Goal: Navigation & Orientation: Find specific page/section

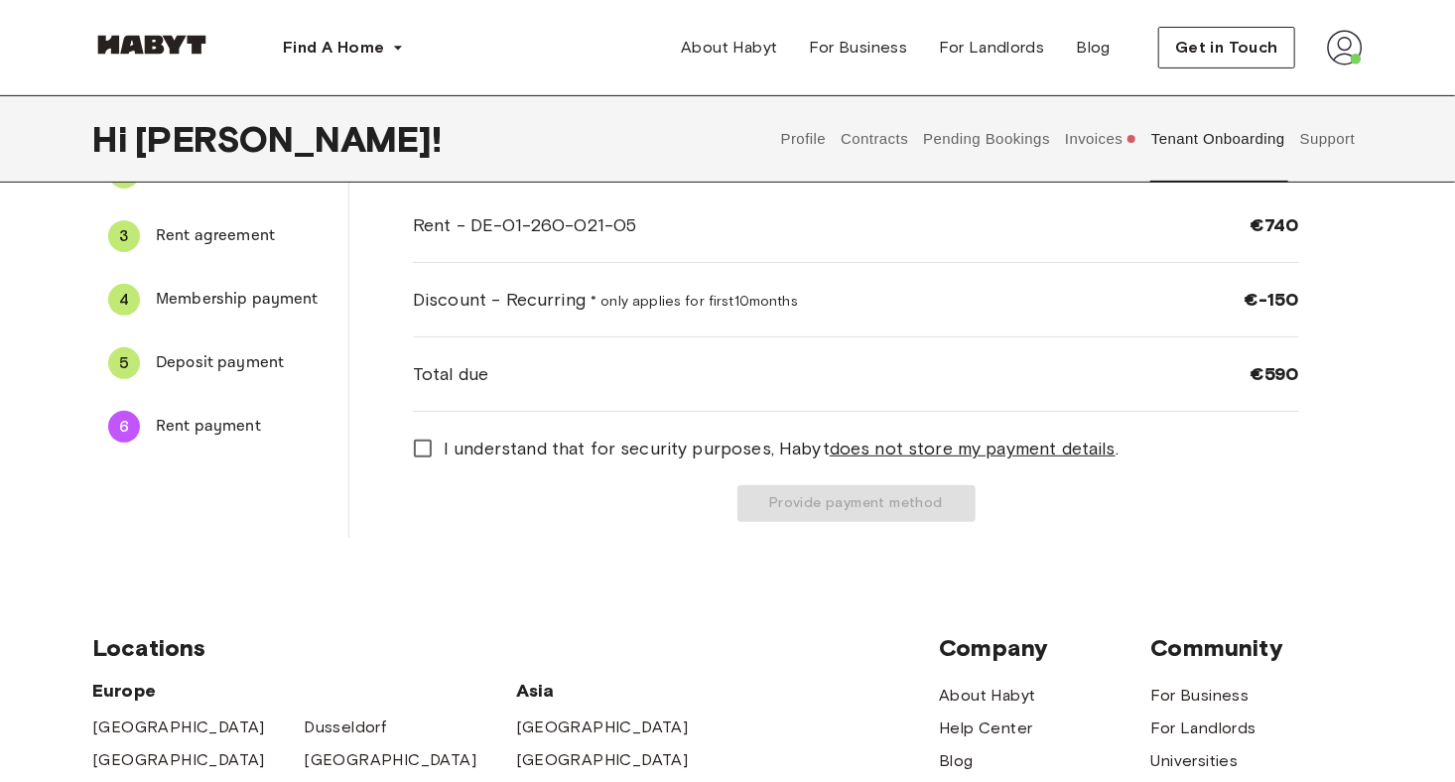
scroll to position [45, 0]
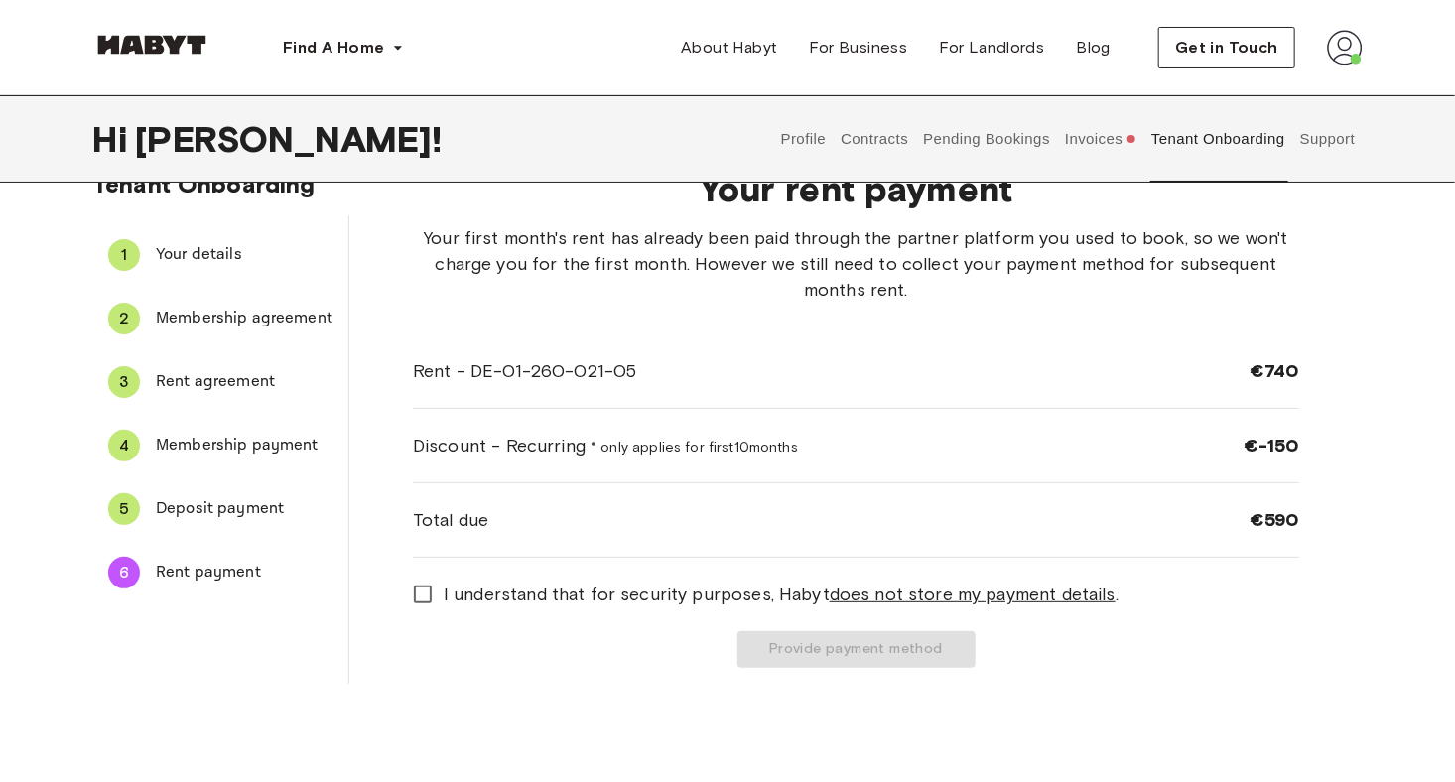
click at [1348, 40] on img at bounding box center [1345, 48] width 36 height 36
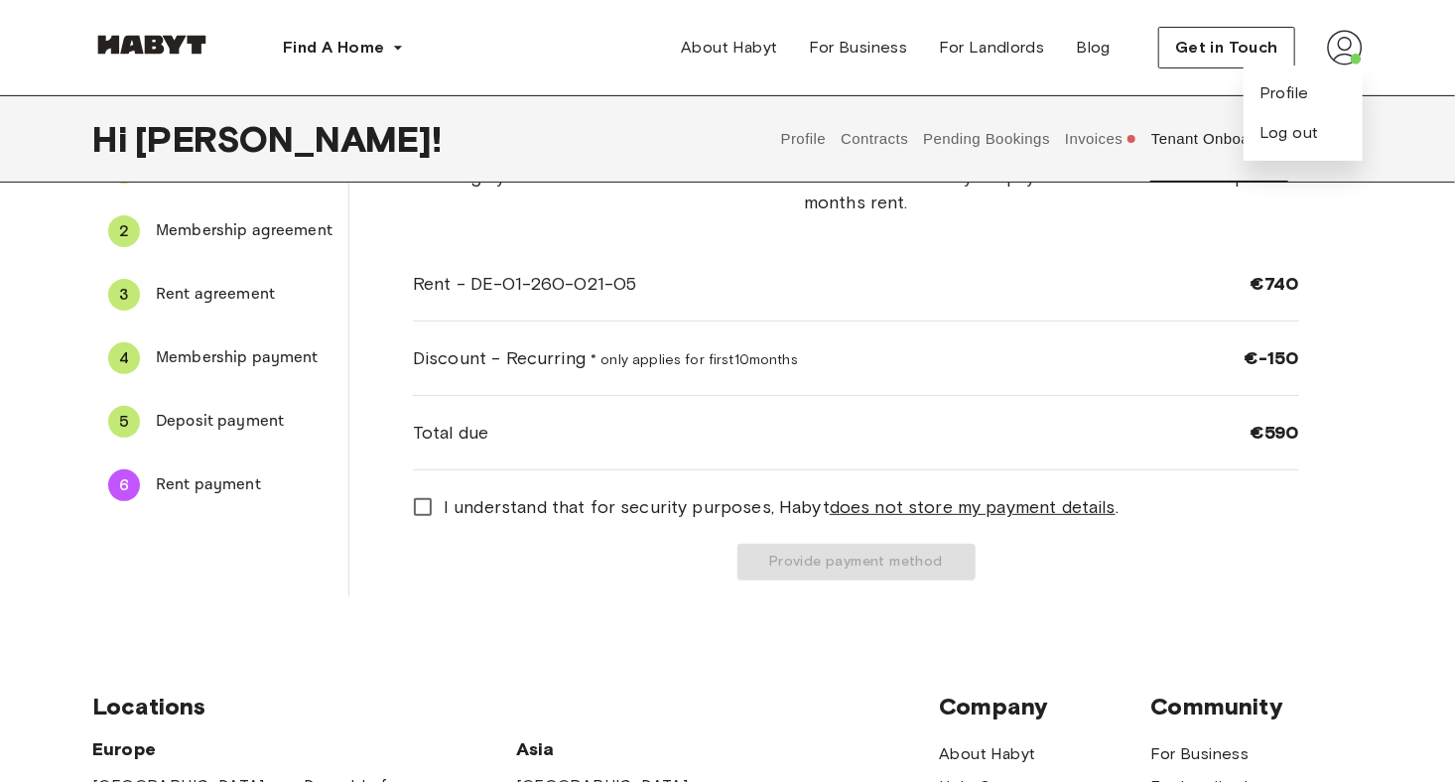
scroll to position [0, 0]
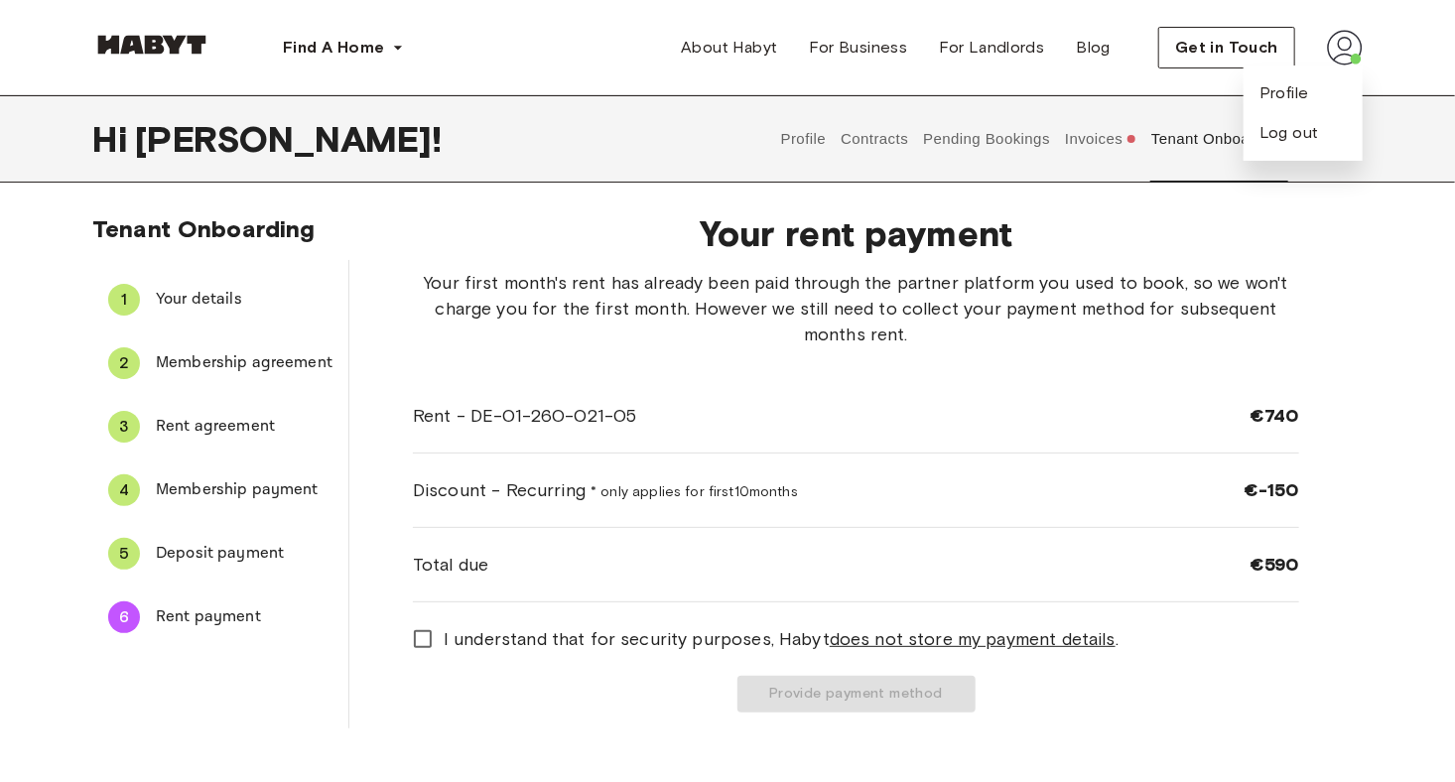
click at [817, 139] on button "Profile" at bounding box center [803, 138] width 51 height 87
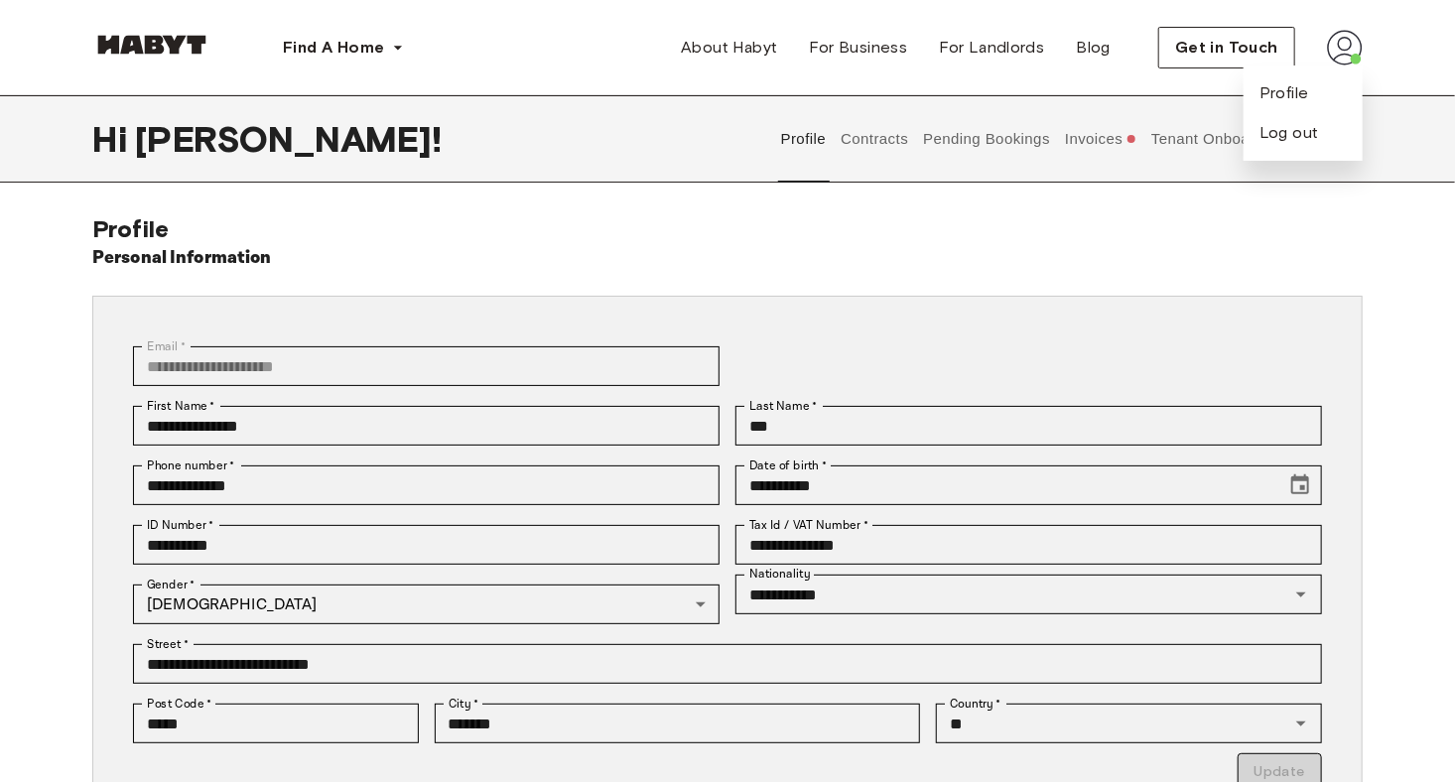
click at [1386, 127] on div "Hi Desmond ! Profile Contracts Pending Bookings Invoices Tenant Onboarding Supp…" at bounding box center [727, 138] width 1429 height 87
click at [1343, 46] on img at bounding box center [1345, 48] width 36 height 36
click at [1239, 142] on button "Tenant Onboarding" at bounding box center [1218, 138] width 139 height 87
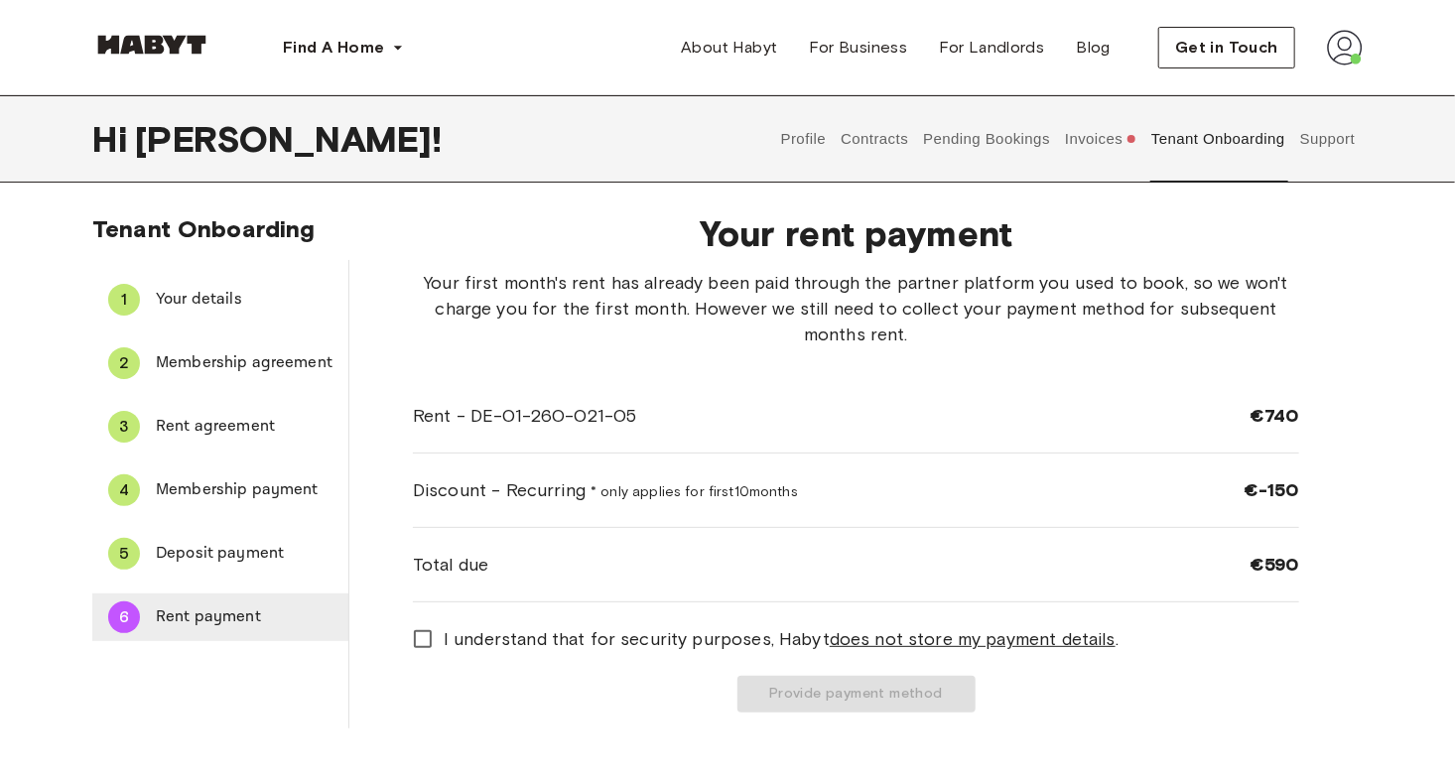
click at [122, 617] on div "6" at bounding box center [124, 617] width 32 height 32
click at [225, 494] on span "Membership payment" at bounding box center [244, 490] width 177 height 24
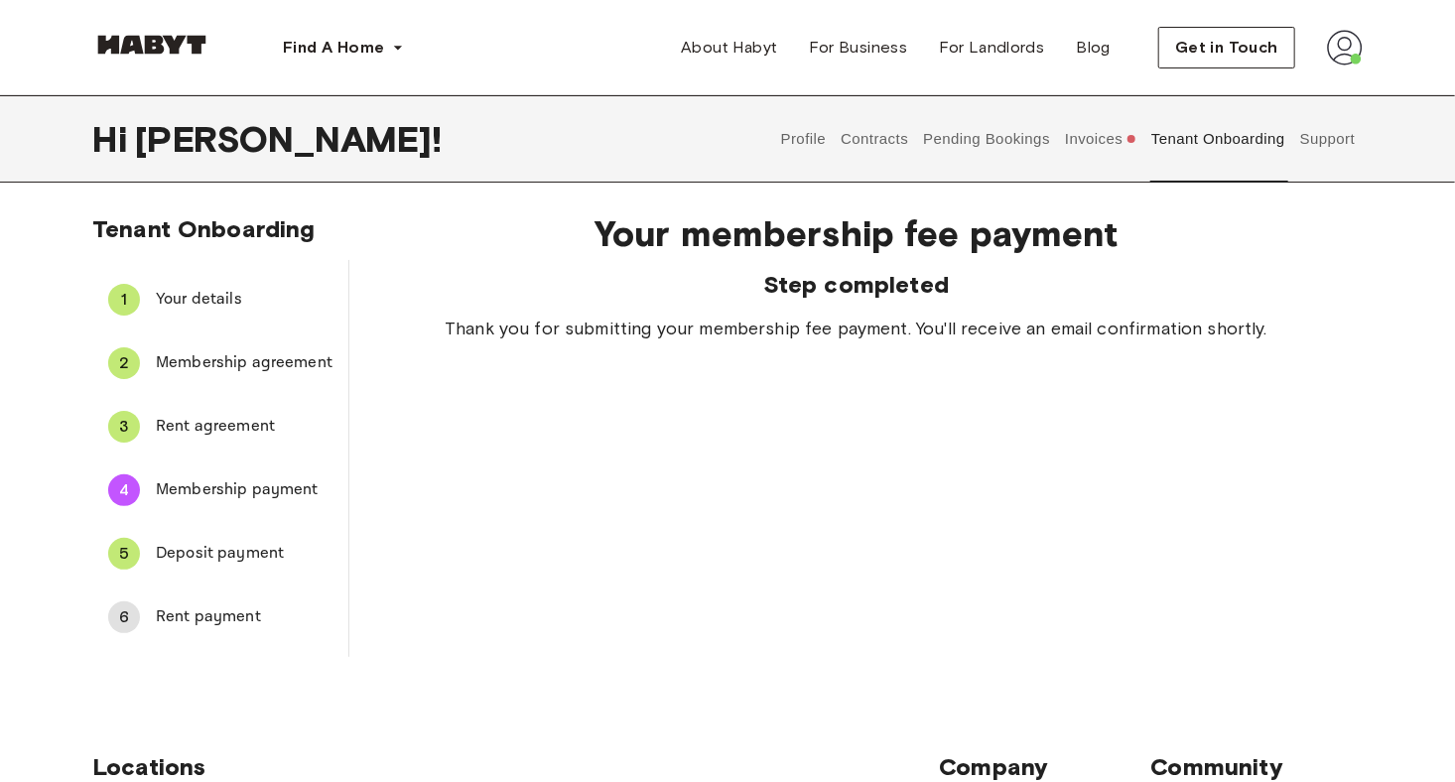
click at [197, 557] on span "Deposit payment" at bounding box center [244, 554] width 177 height 24
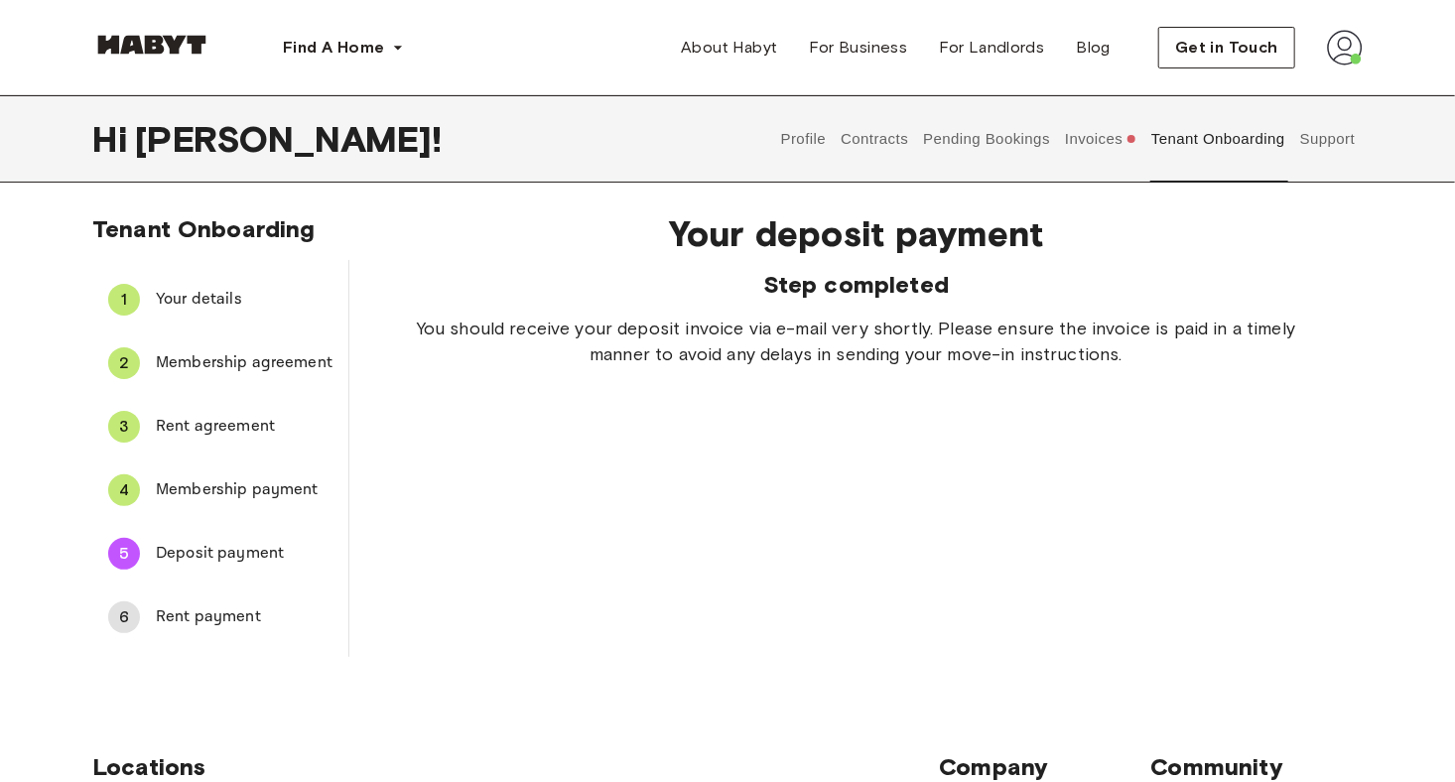
click at [1103, 139] on button "Invoices" at bounding box center [1101, 138] width 76 height 87
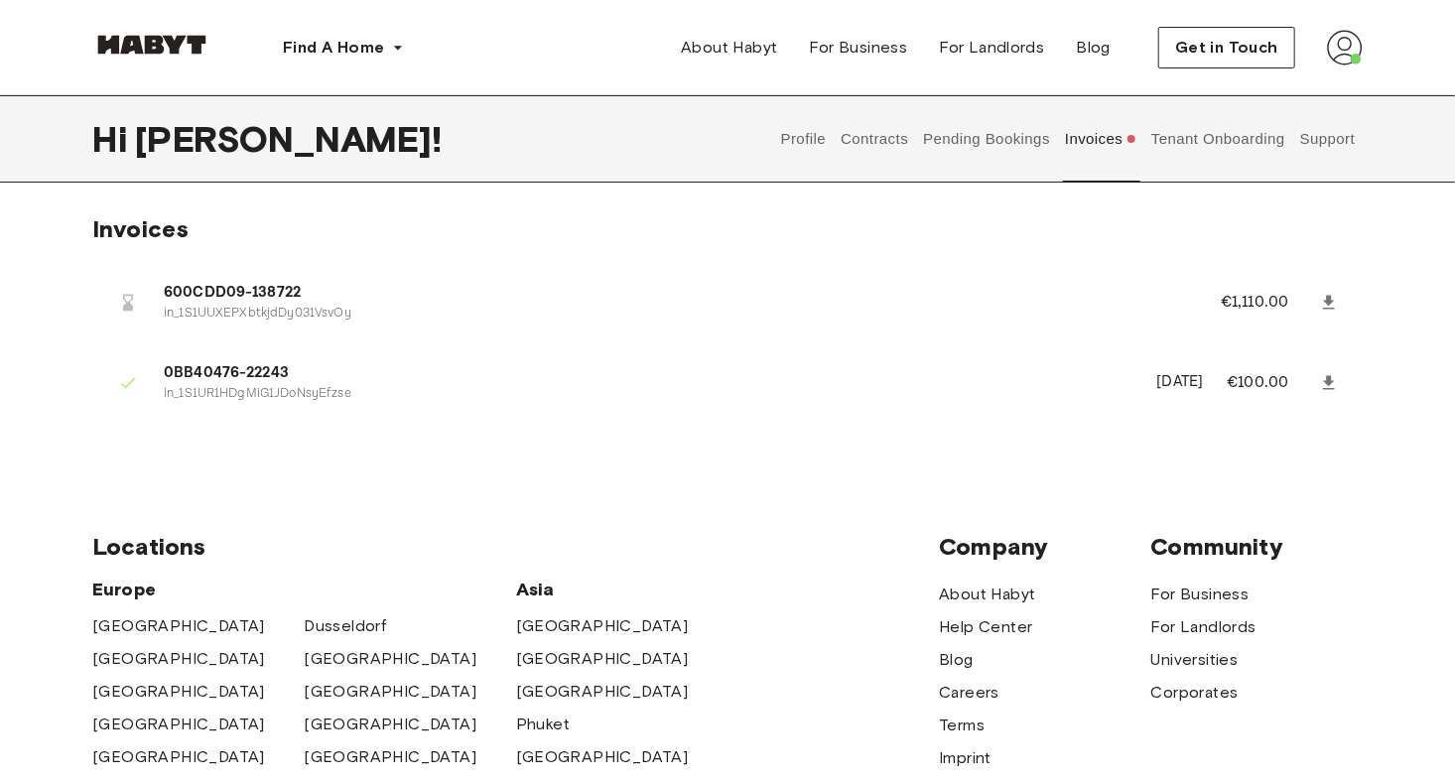
click at [1239, 145] on button "Tenant Onboarding" at bounding box center [1218, 138] width 139 height 87
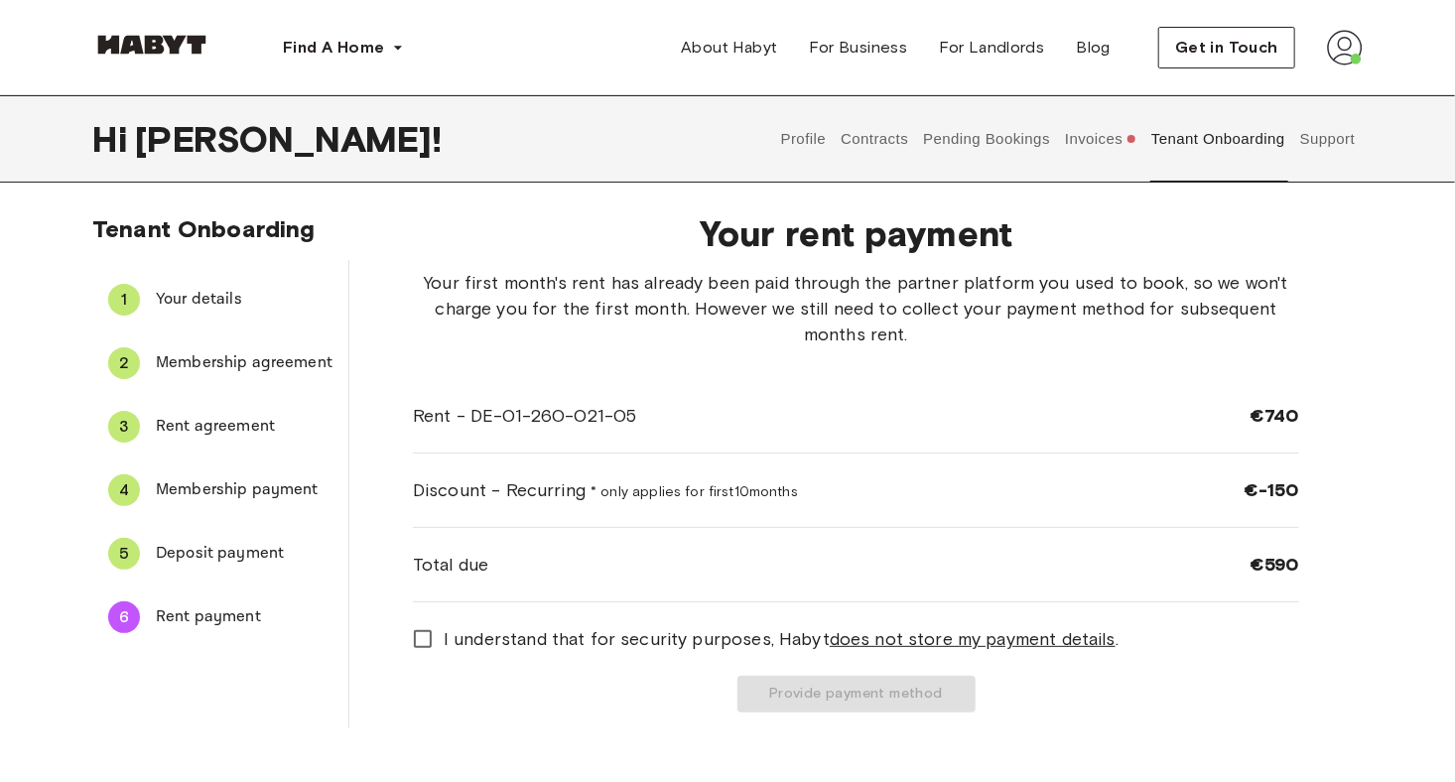
click at [1114, 143] on button "Invoices" at bounding box center [1101, 138] width 76 height 87
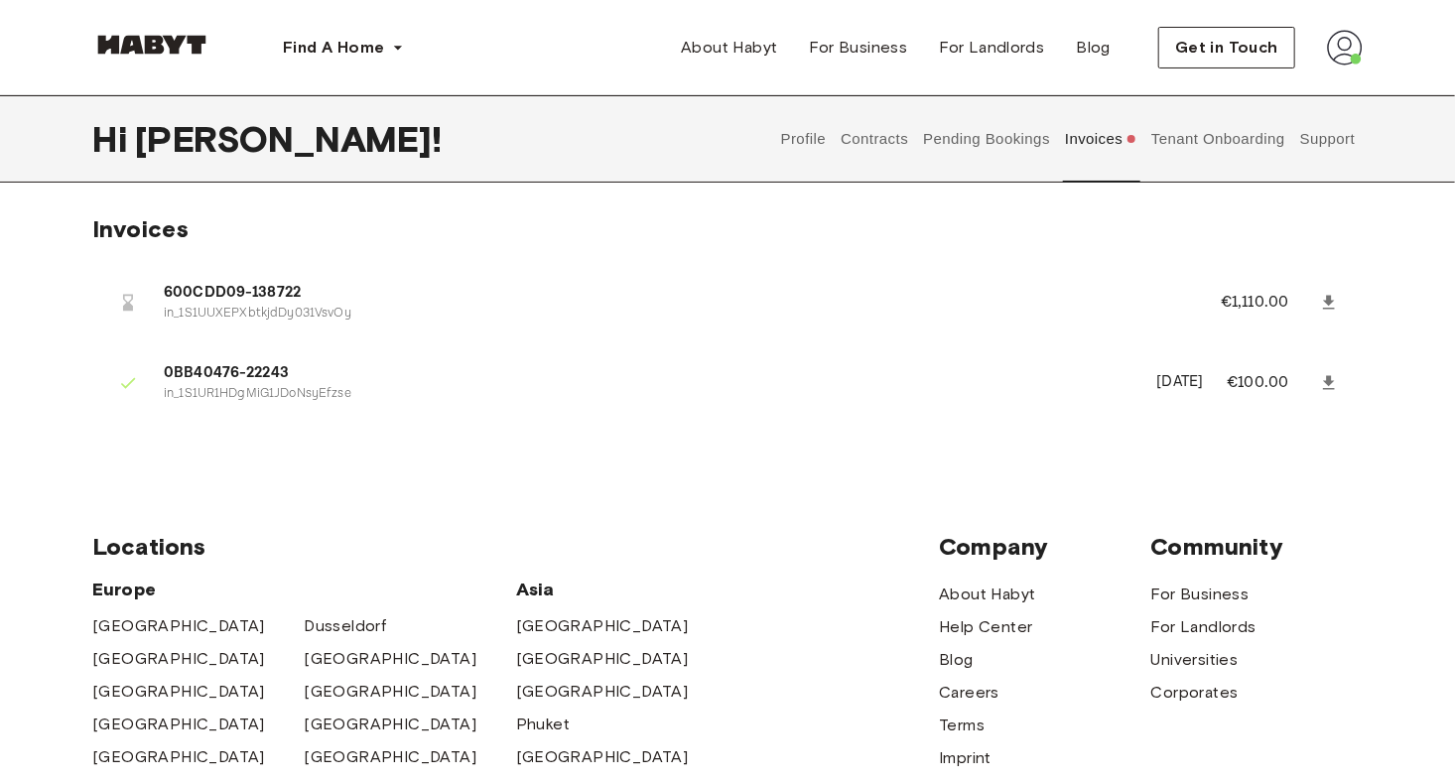
click at [1014, 140] on button "Pending Bookings" at bounding box center [987, 138] width 132 height 87
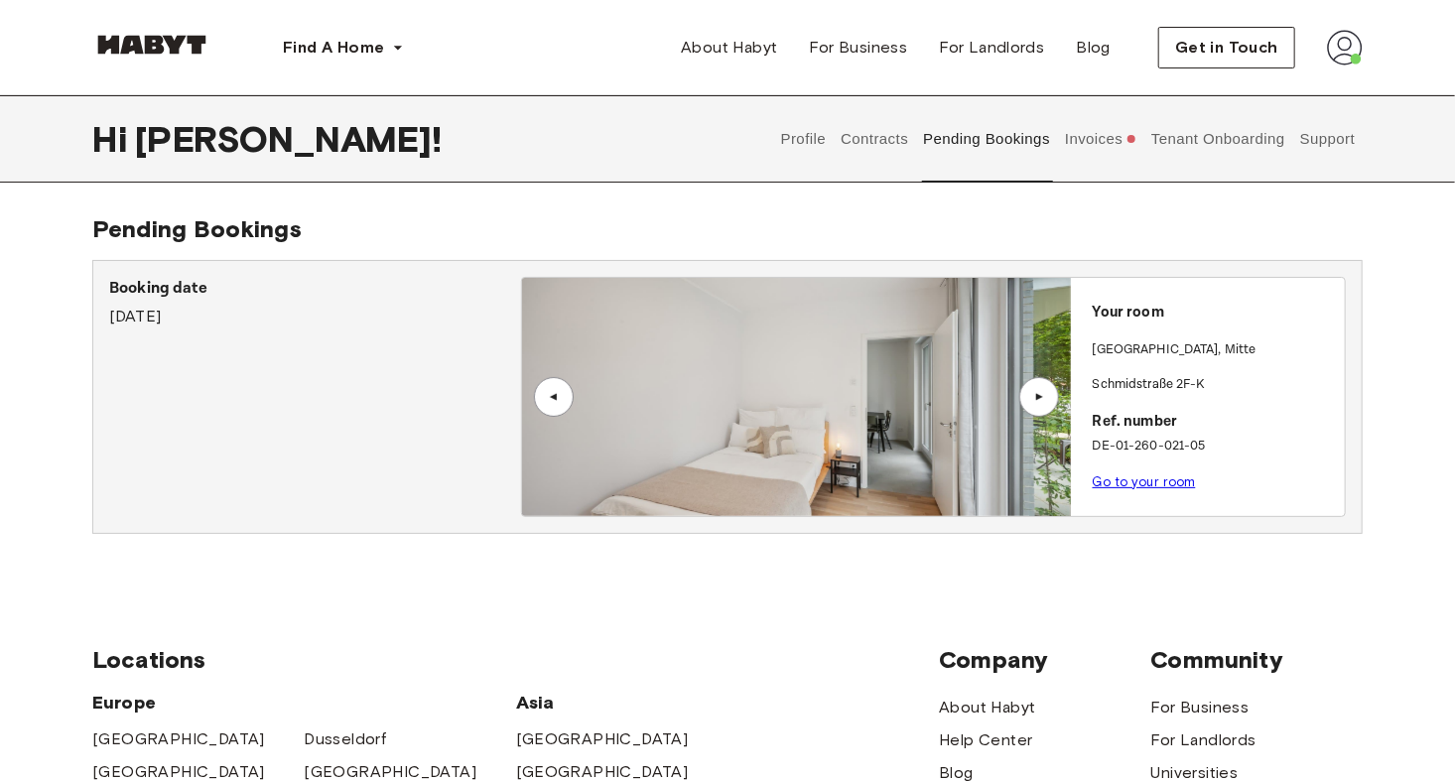
click at [1146, 482] on link "Go to your room" at bounding box center [1144, 481] width 103 height 15
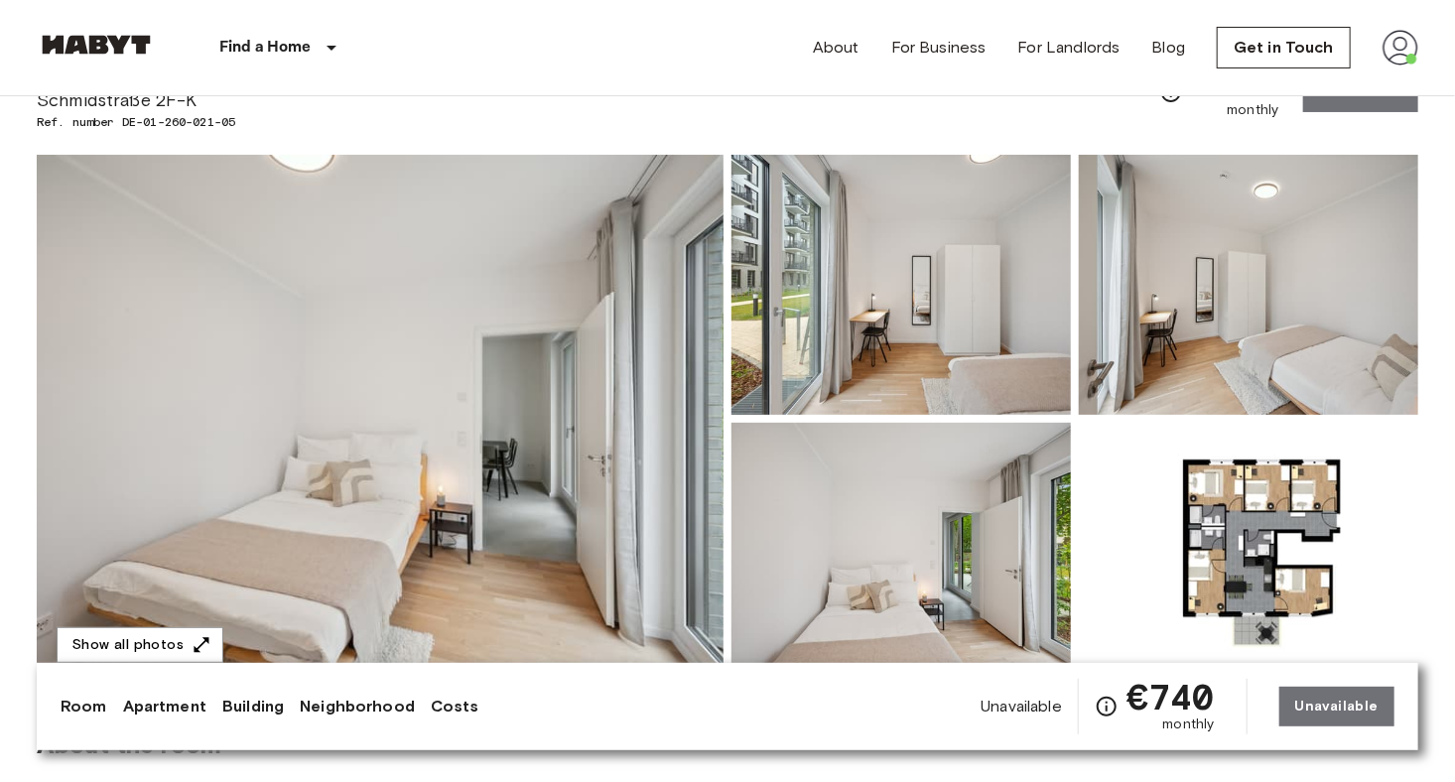
scroll to position [73, 0]
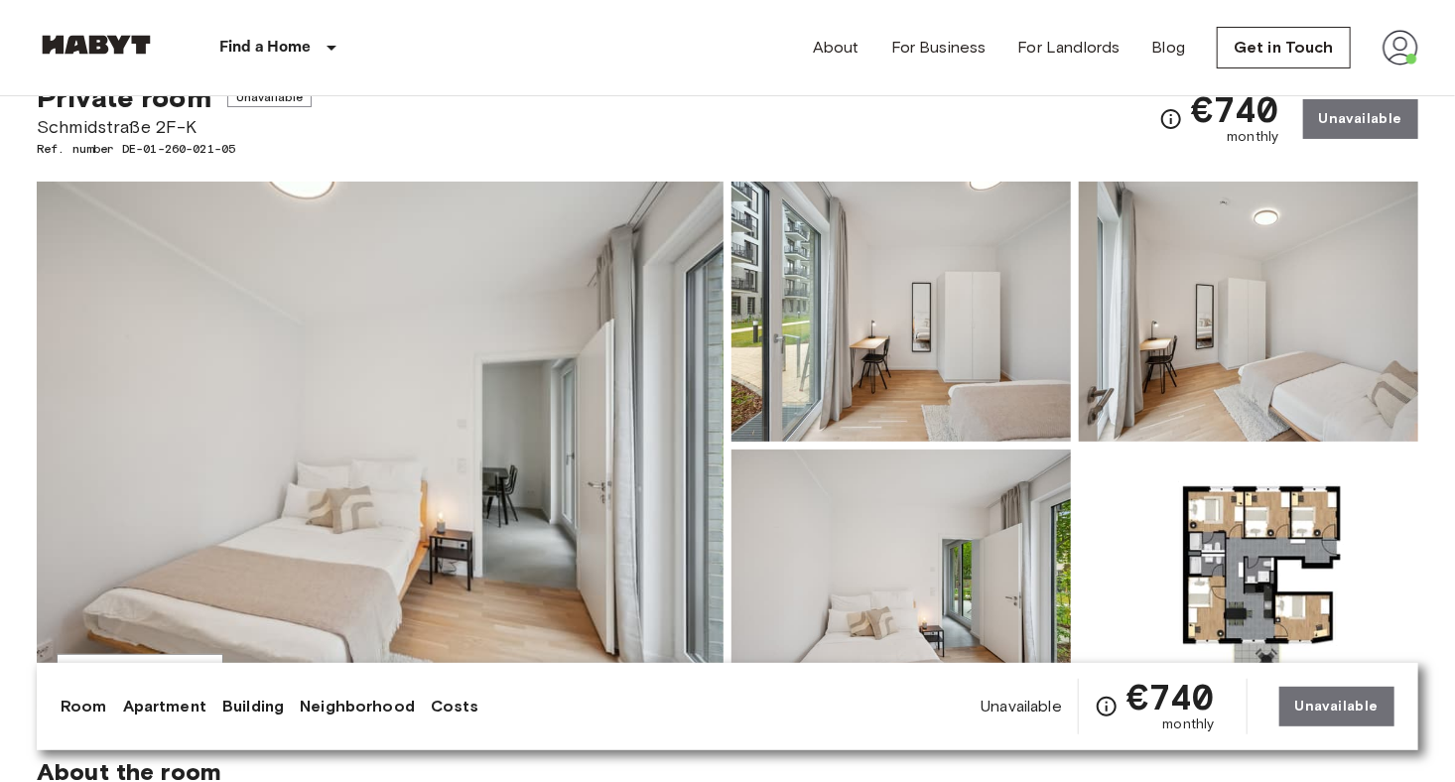
click at [492, 390] on img at bounding box center [380, 446] width 687 height 528
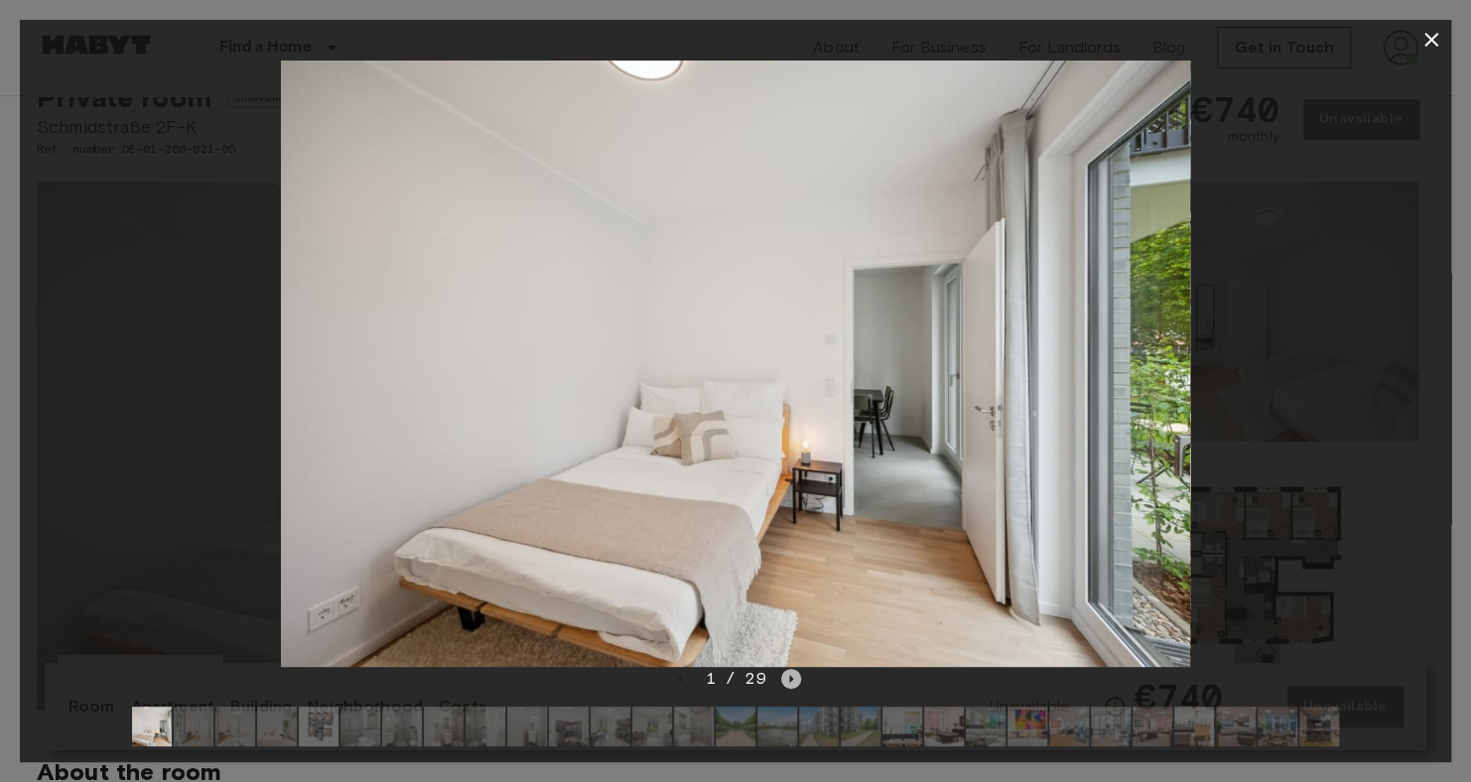
click at [786, 679] on icon "Next image" at bounding box center [791, 679] width 20 height 20
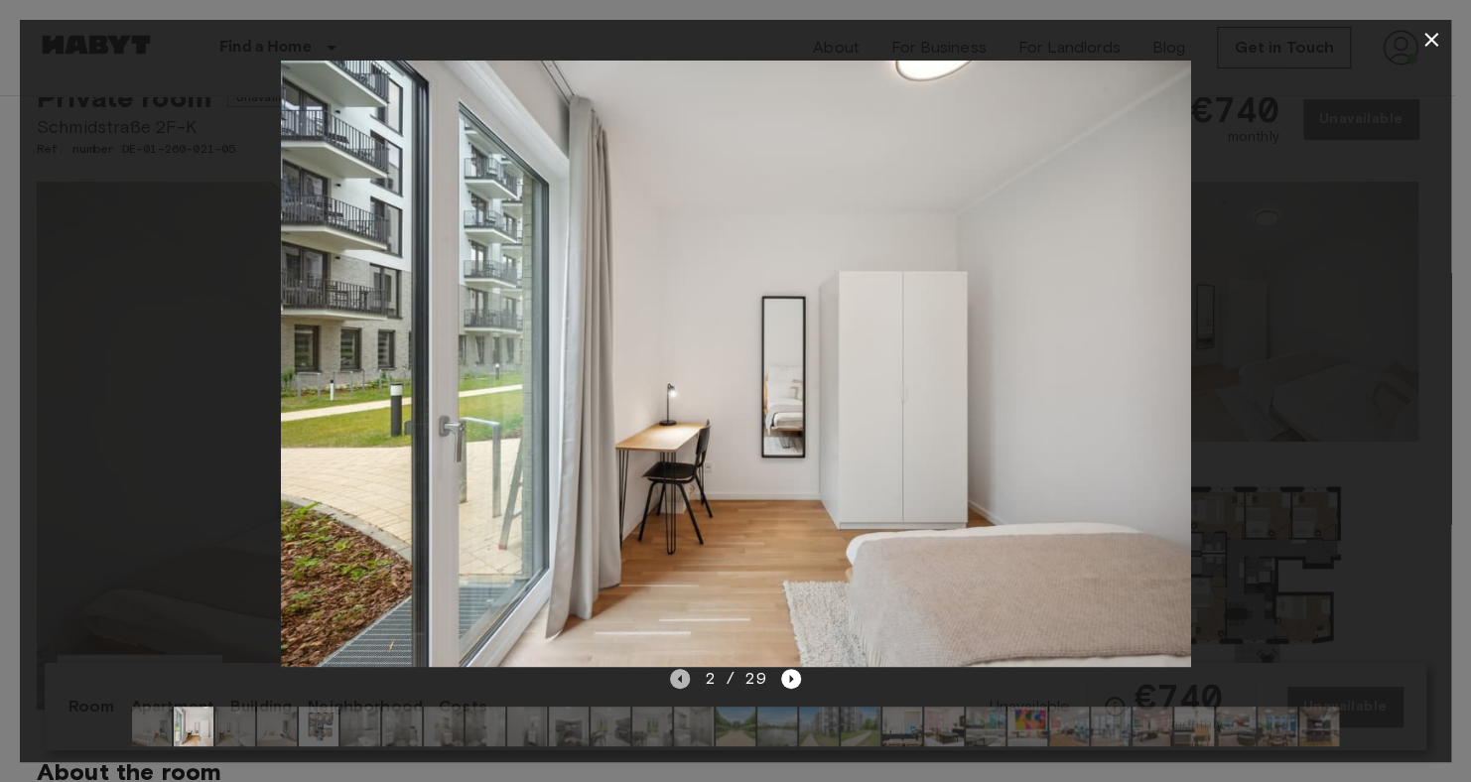
click at [682, 679] on icon "Previous image" at bounding box center [680, 679] width 20 height 20
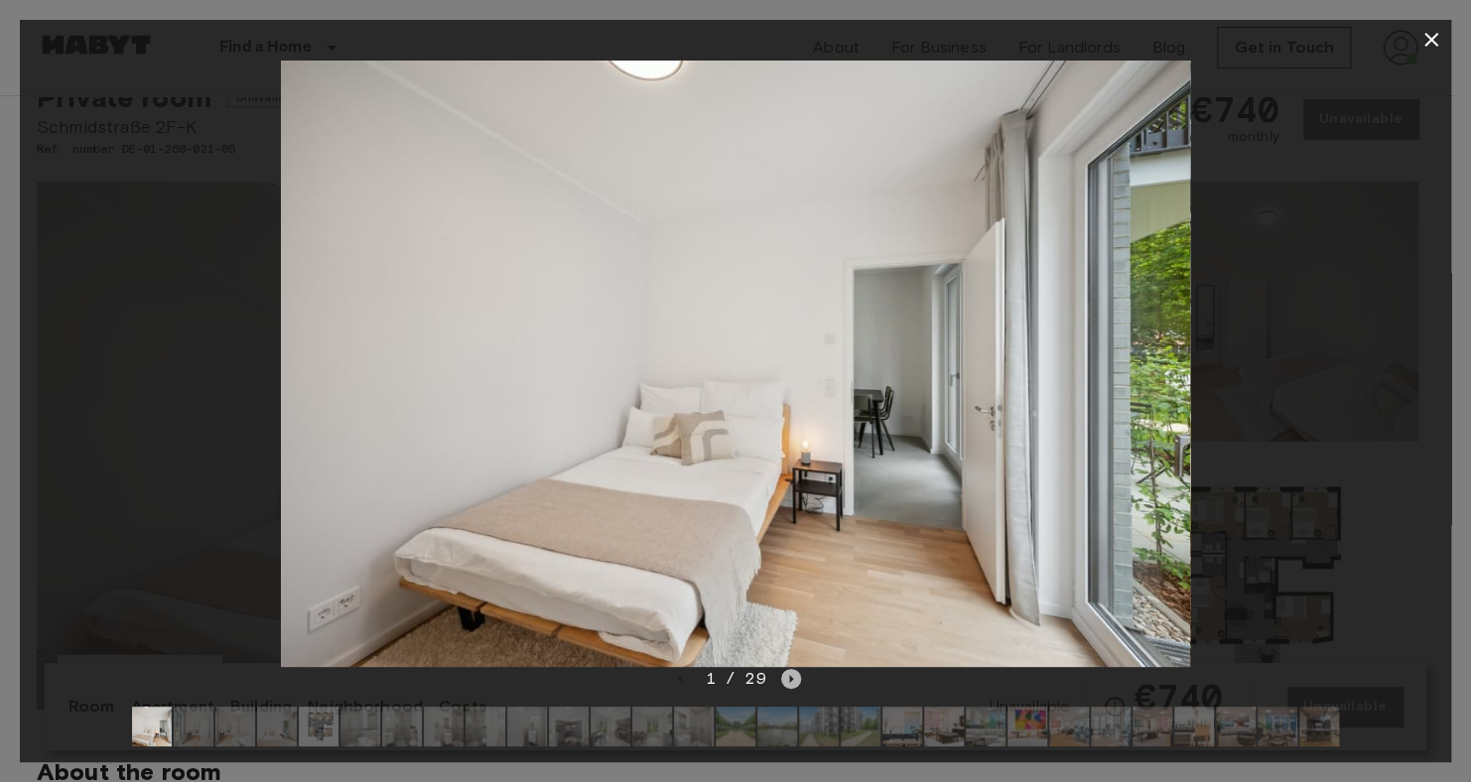
click at [790, 675] on icon "Next image" at bounding box center [792, 679] width 4 height 8
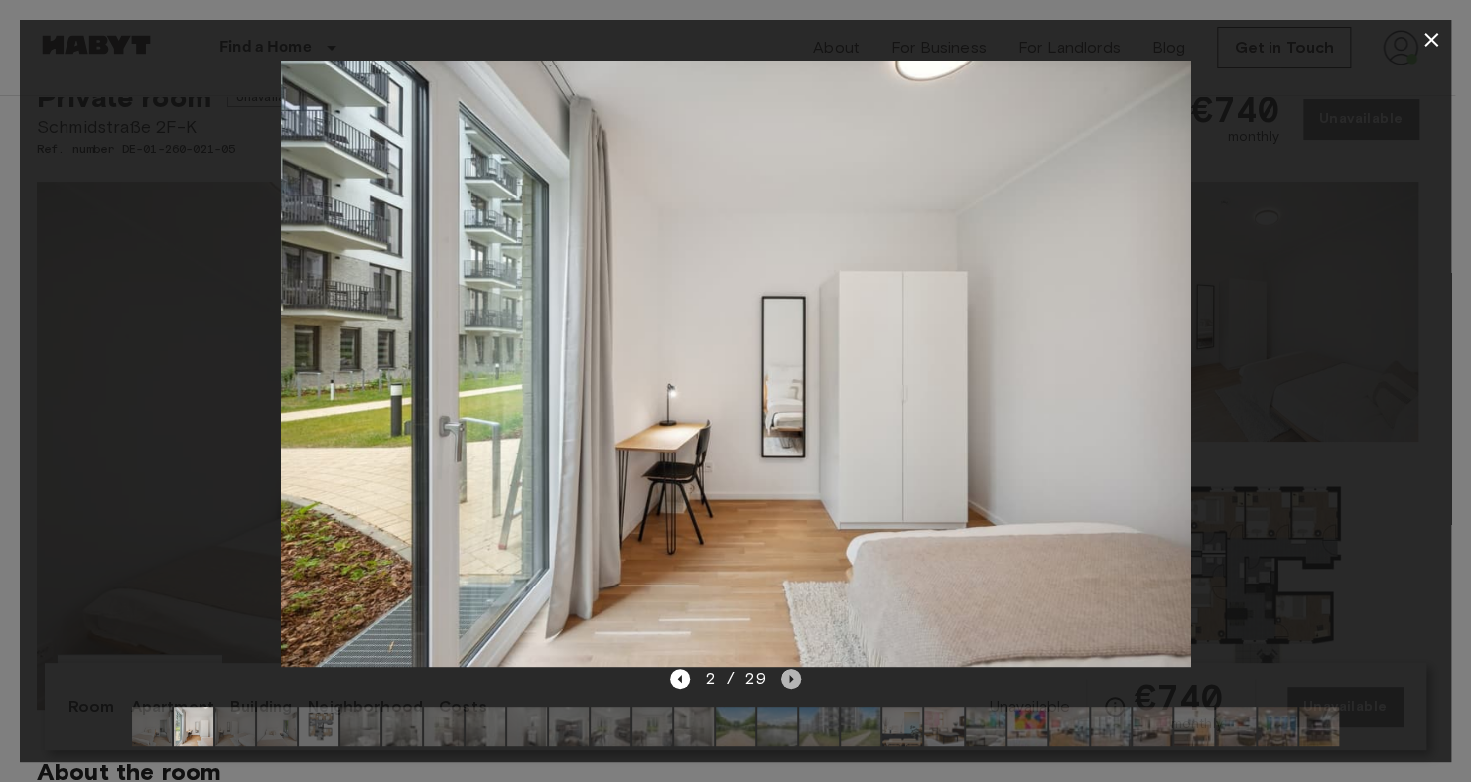
click at [790, 676] on icon "Next image" at bounding box center [792, 679] width 4 height 8
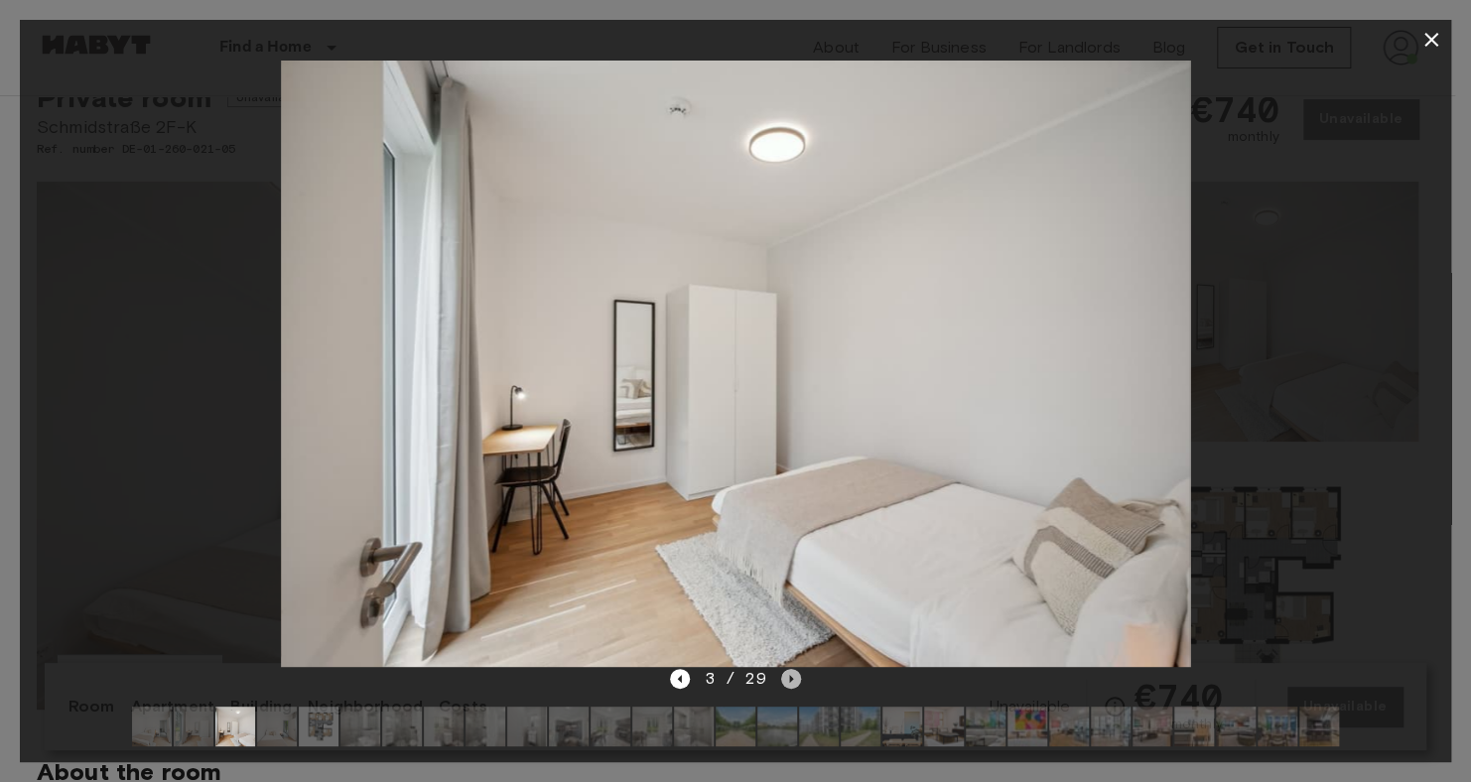
click at [790, 676] on icon "Next image" at bounding box center [792, 679] width 4 height 8
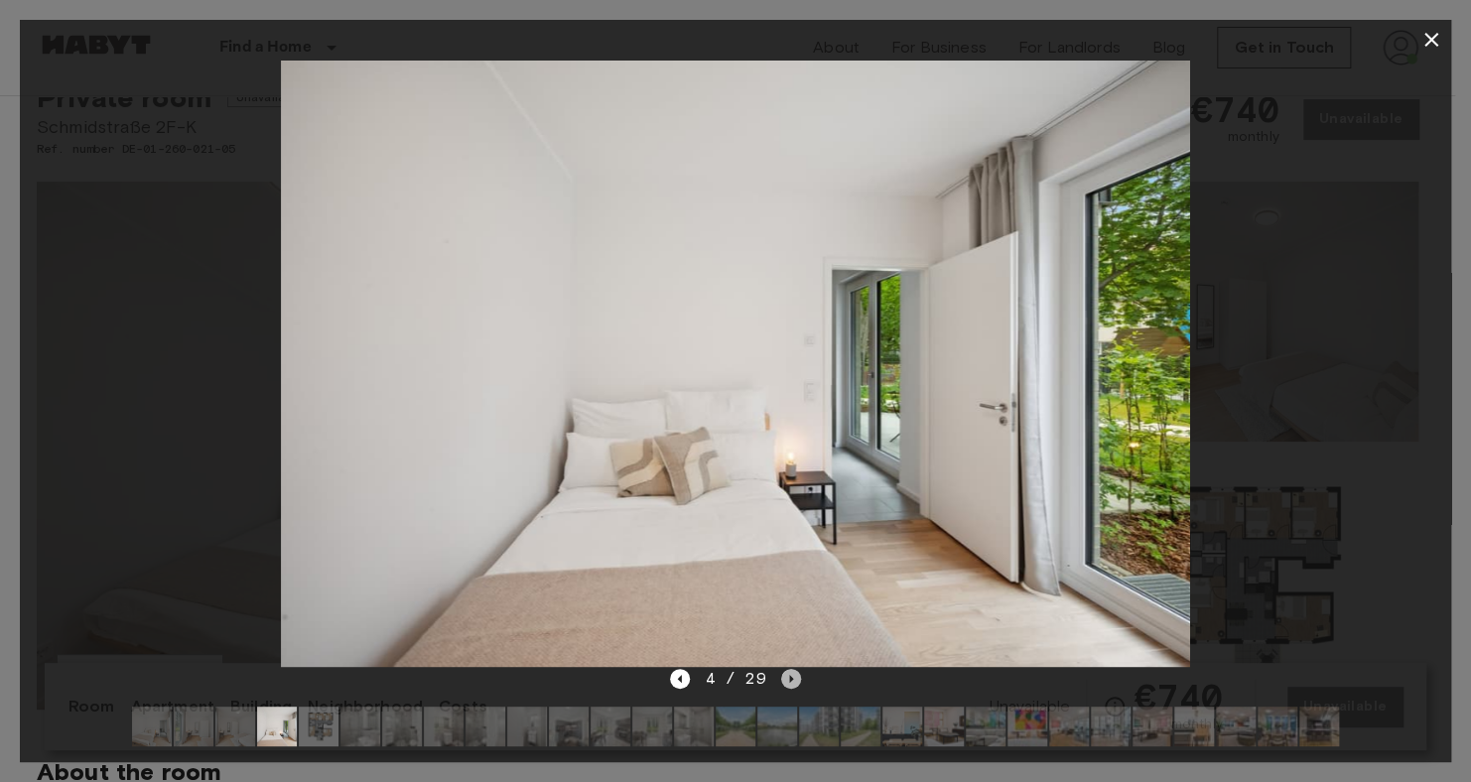
click at [790, 676] on icon "Next image" at bounding box center [792, 679] width 4 height 8
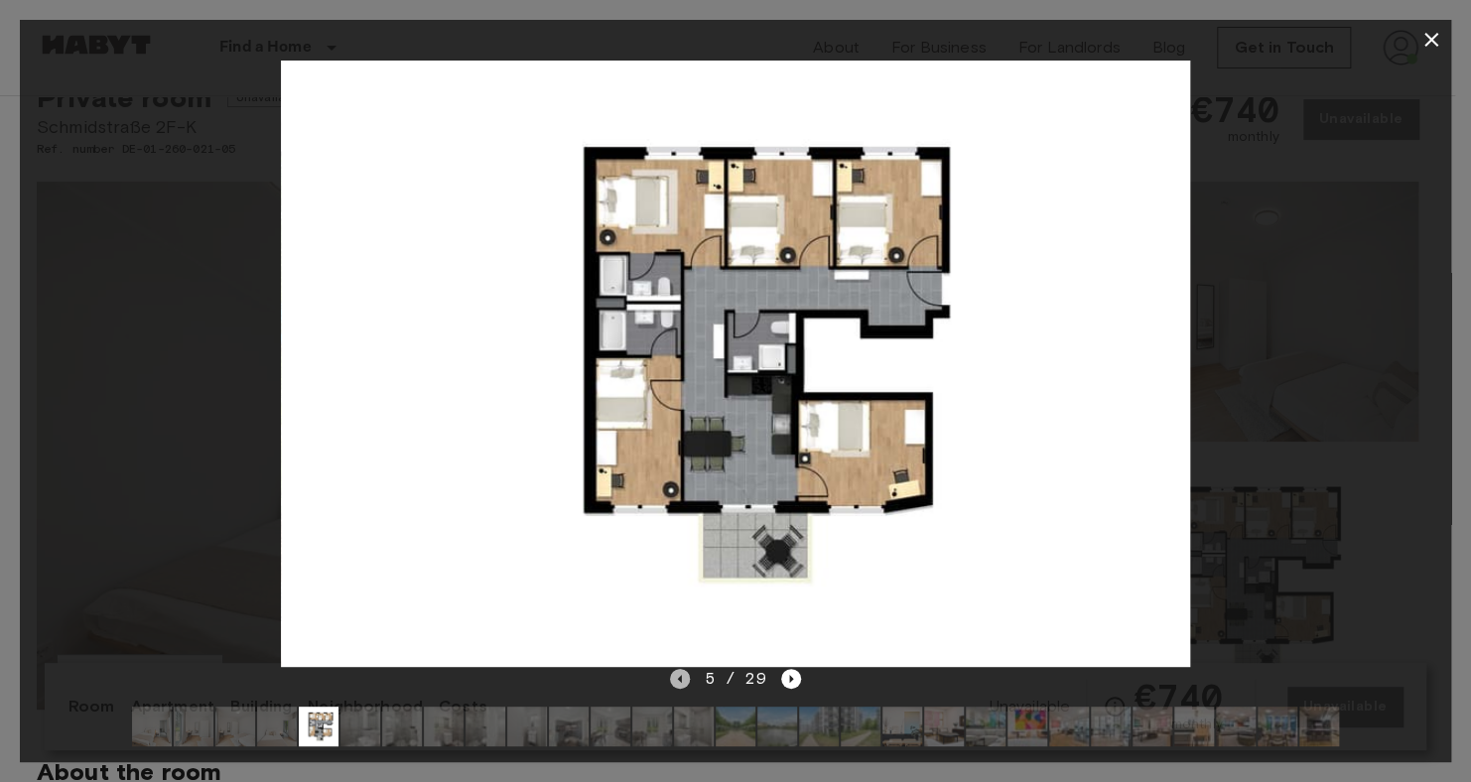
click at [678, 680] on icon "Previous image" at bounding box center [680, 679] width 20 height 20
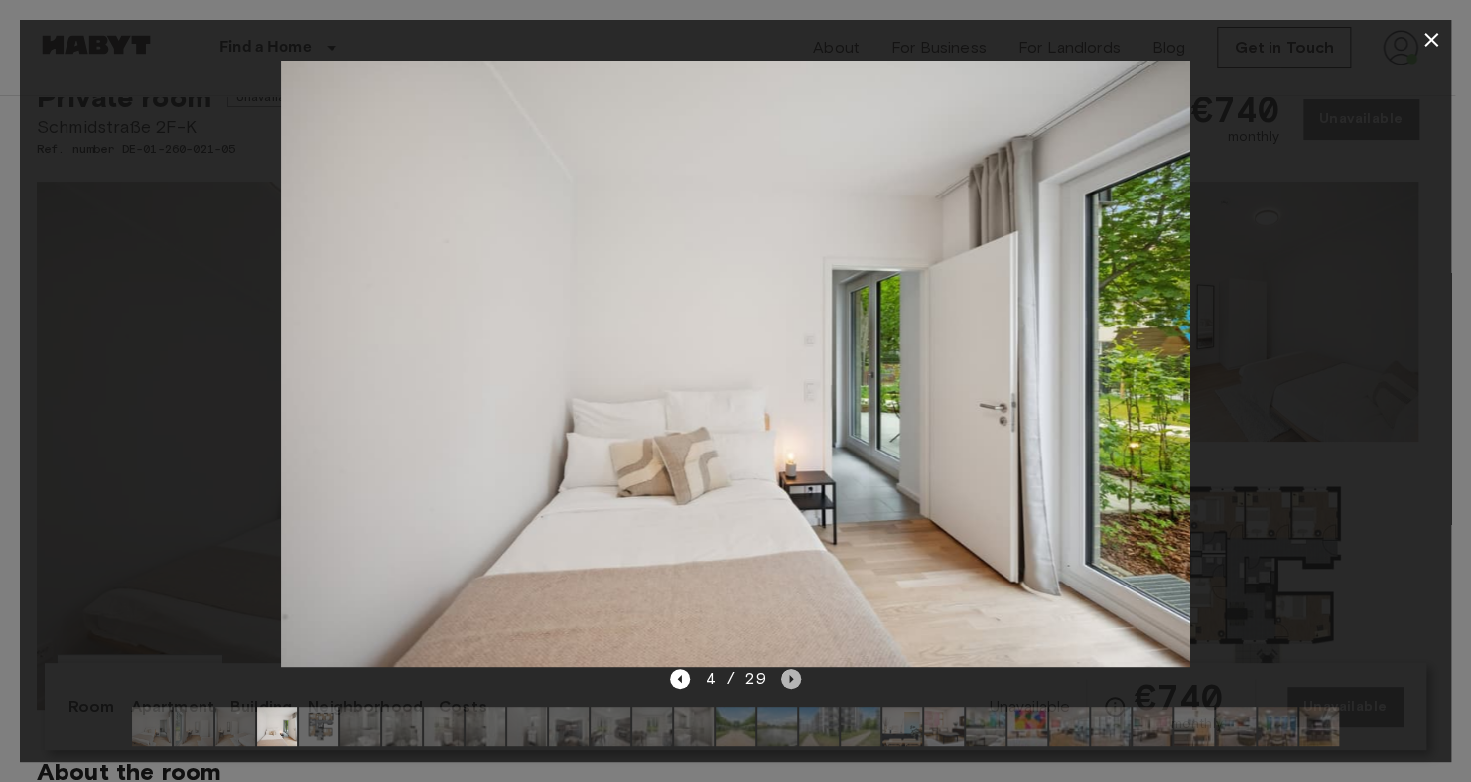
click at [791, 681] on icon "Next image" at bounding box center [791, 679] width 20 height 20
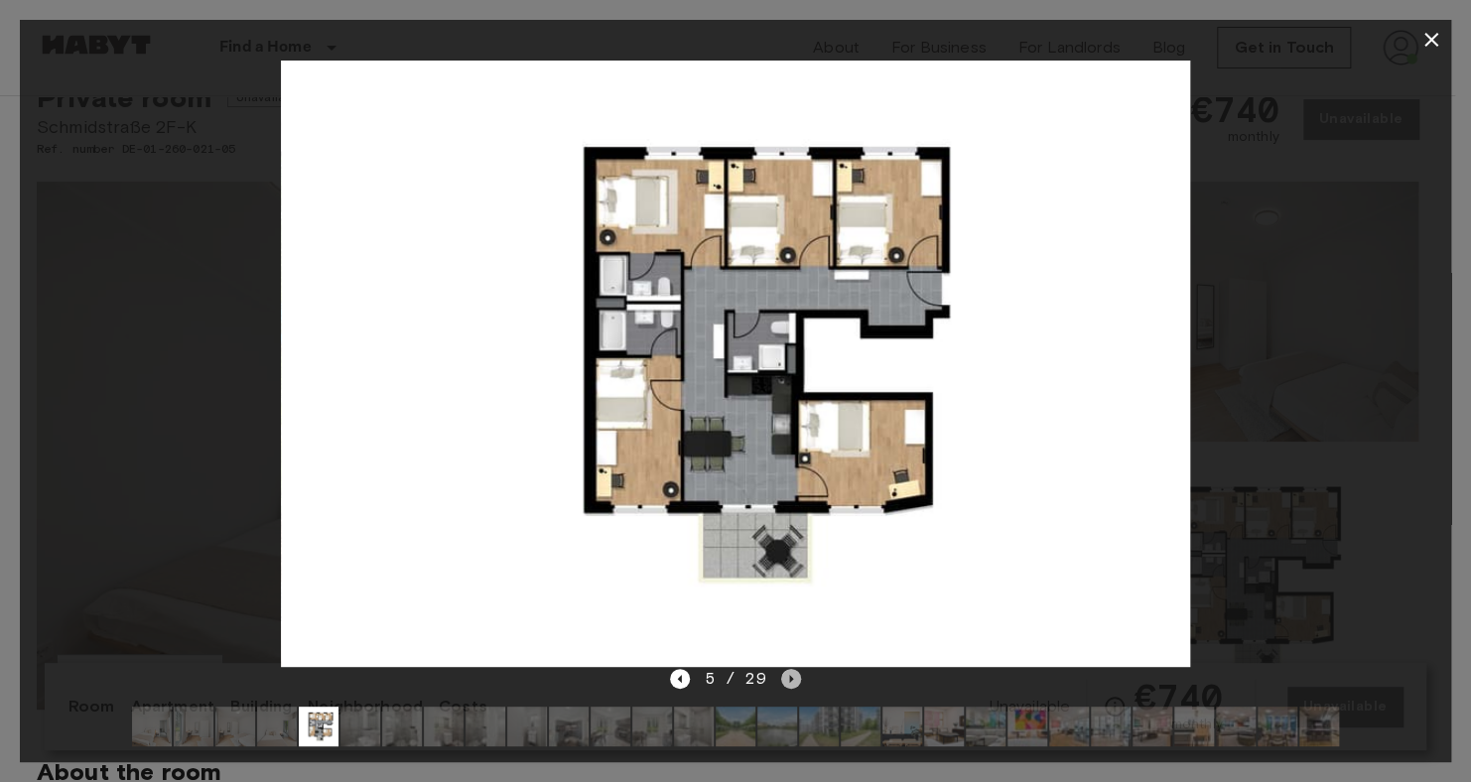
click at [791, 681] on icon "Next image" at bounding box center [791, 679] width 20 height 20
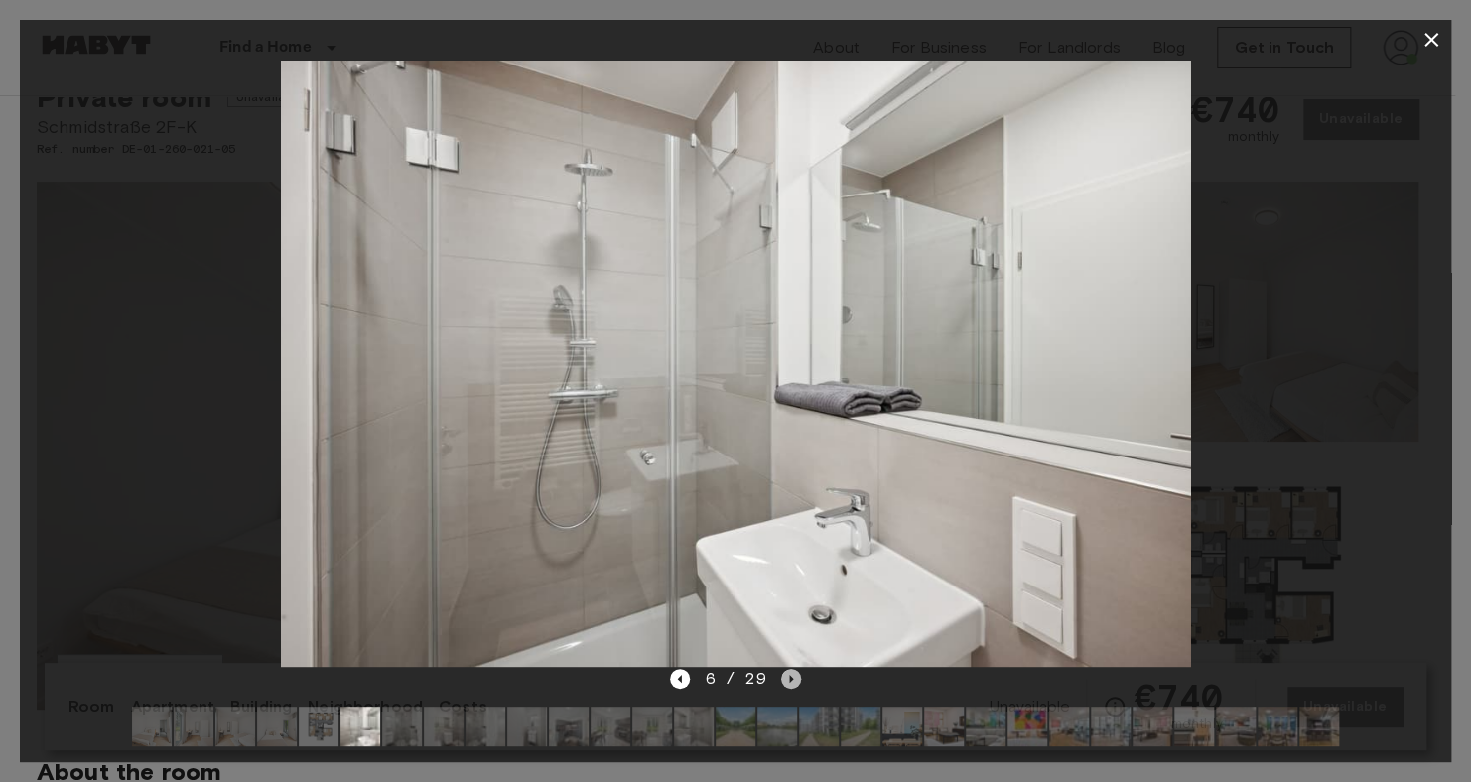
click at [791, 681] on icon "Next image" at bounding box center [791, 679] width 20 height 20
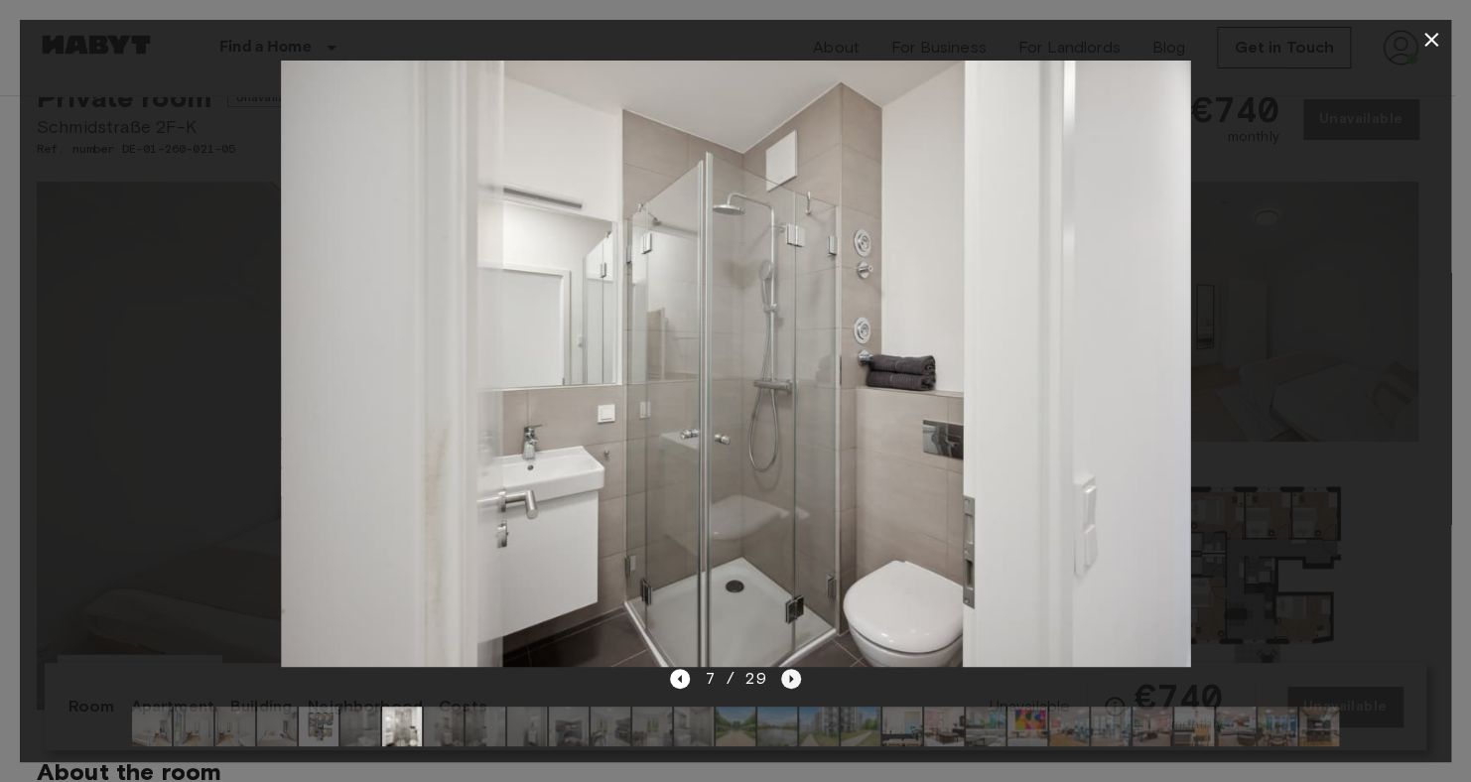
click at [791, 681] on icon "Next image" at bounding box center [791, 679] width 20 height 20
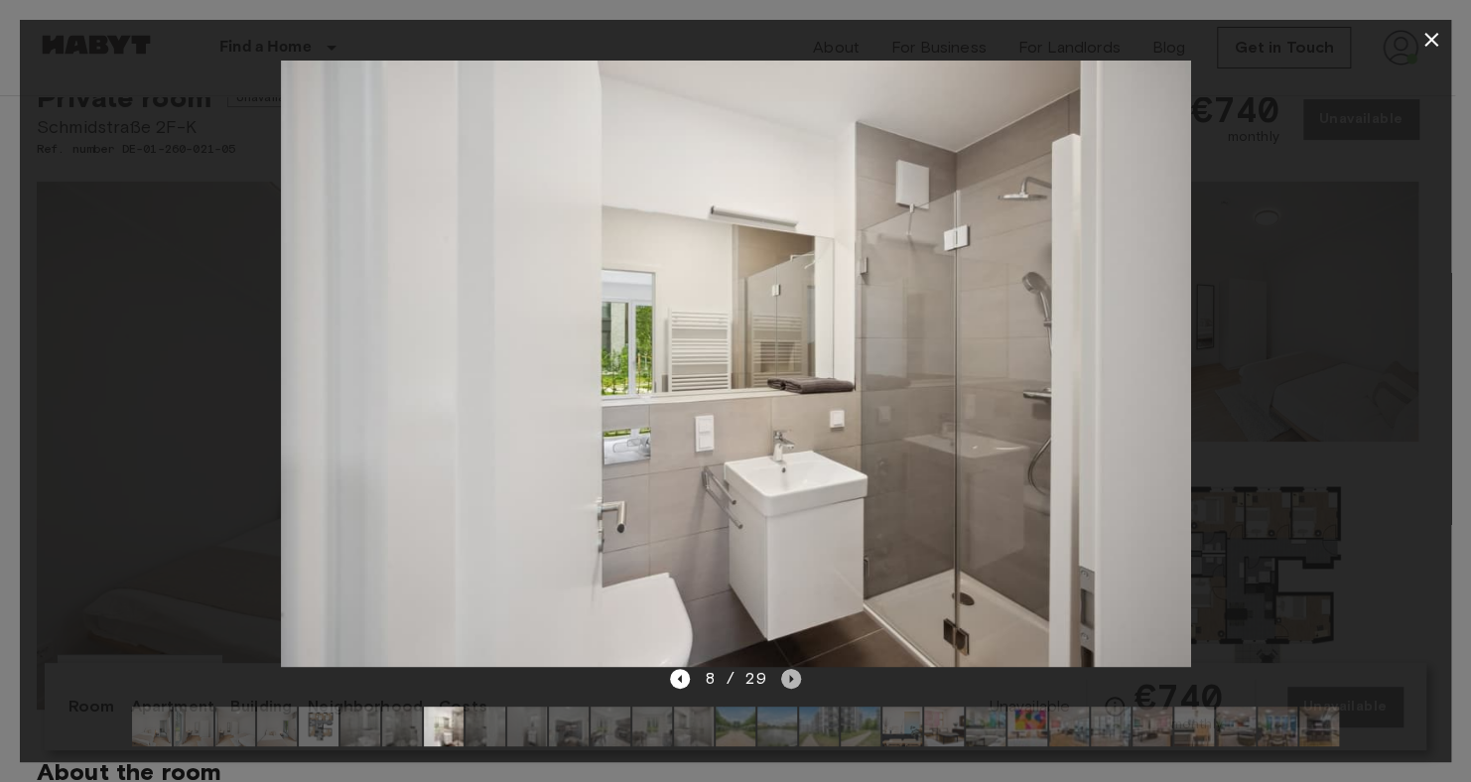
click at [791, 681] on icon "Next image" at bounding box center [791, 679] width 20 height 20
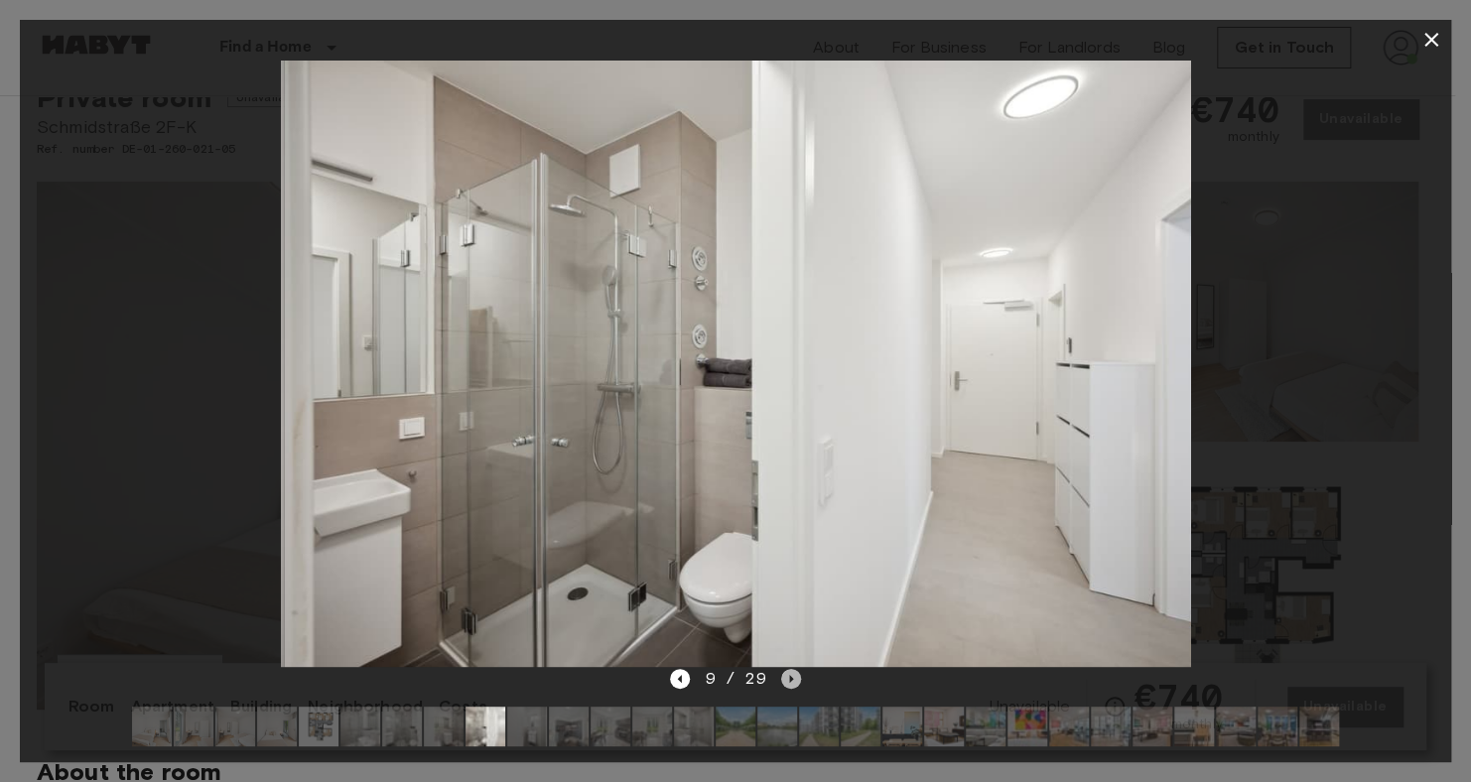
click at [791, 681] on icon "Next image" at bounding box center [791, 679] width 20 height 20
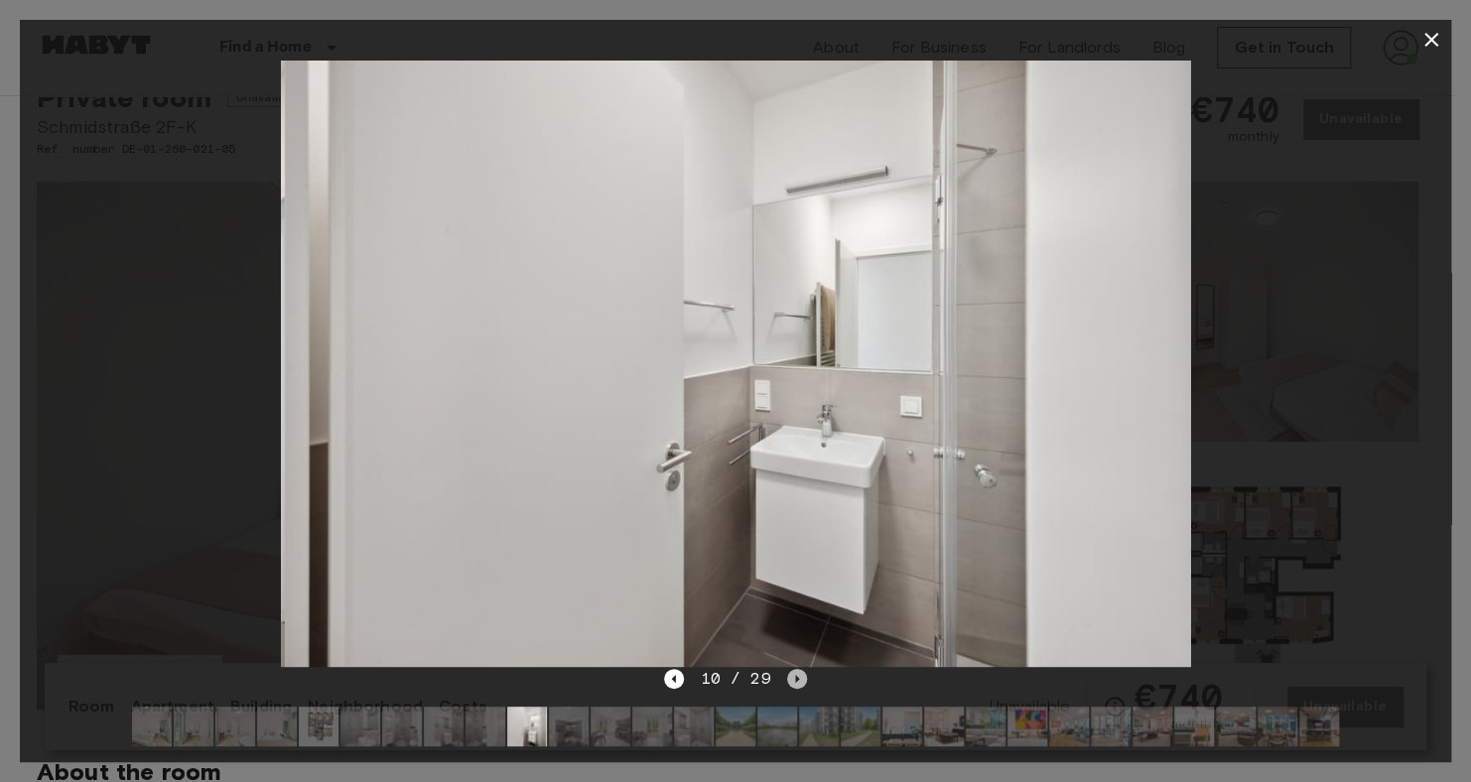
click at [791, 681] on icon "Next image" at bounding box center [797, 679] width 20 height 20
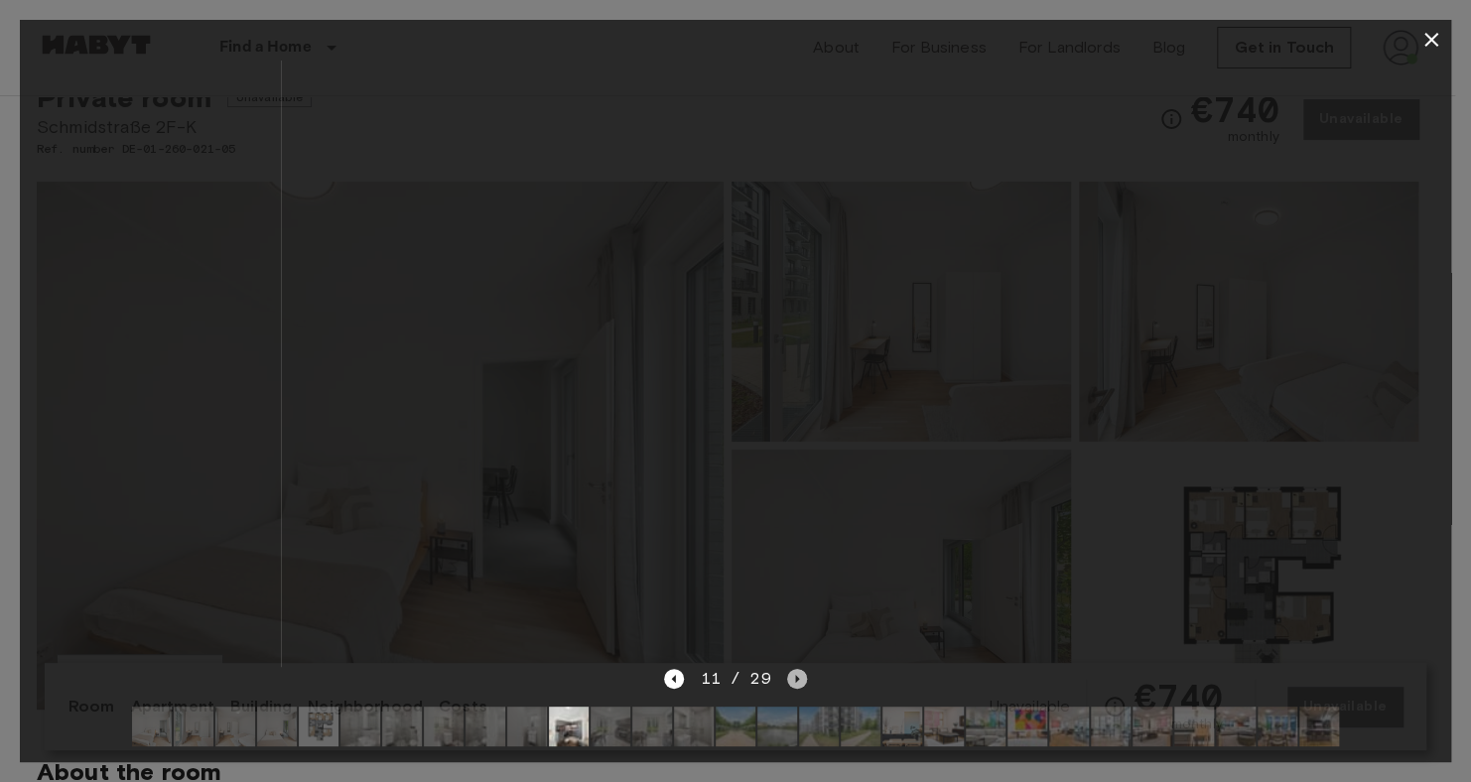
click at [791, 681] on icon "Next image" at bounding box center [797, 679] width 20 height 20
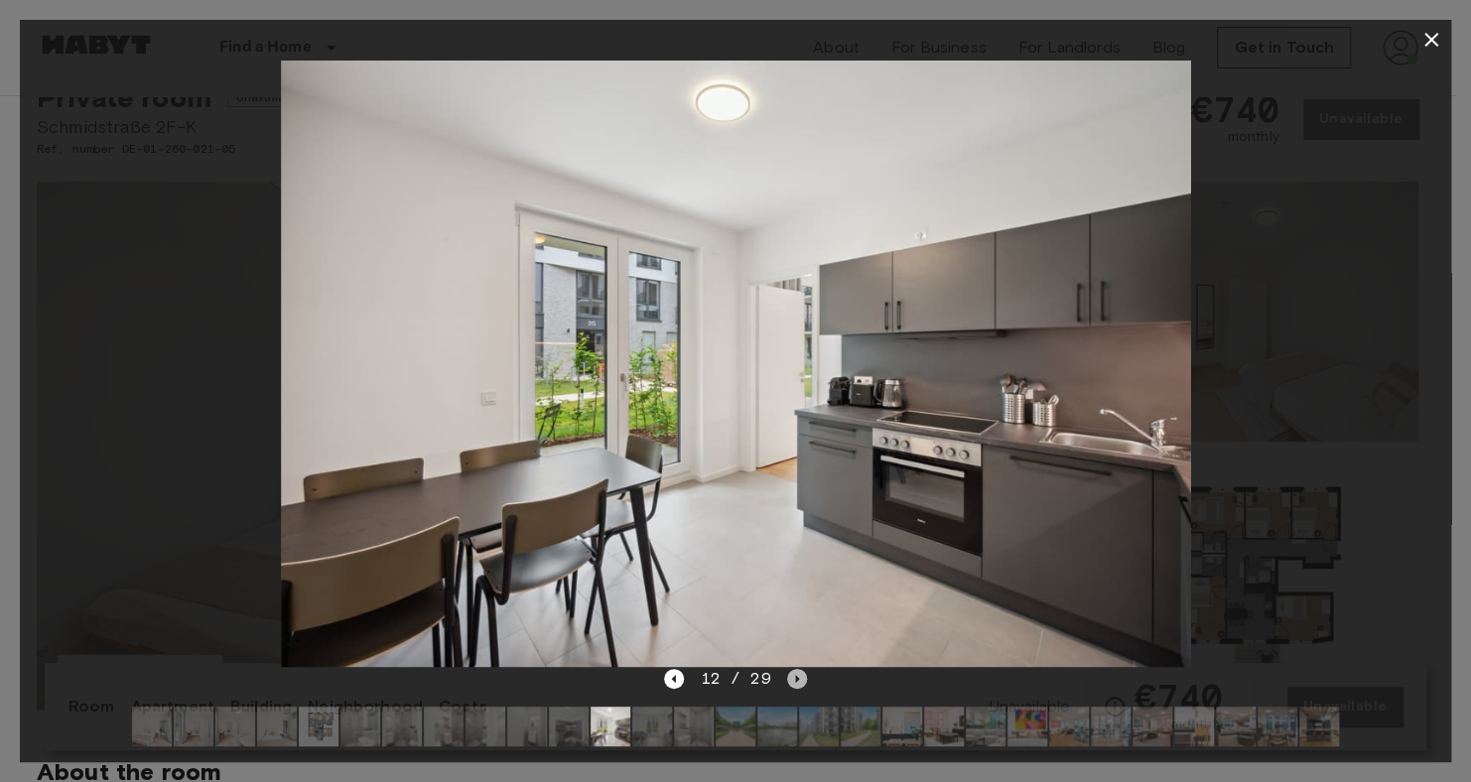
click at [791, 681] on icon "Next image" at bounding box center [797, 679] width 20 height 20
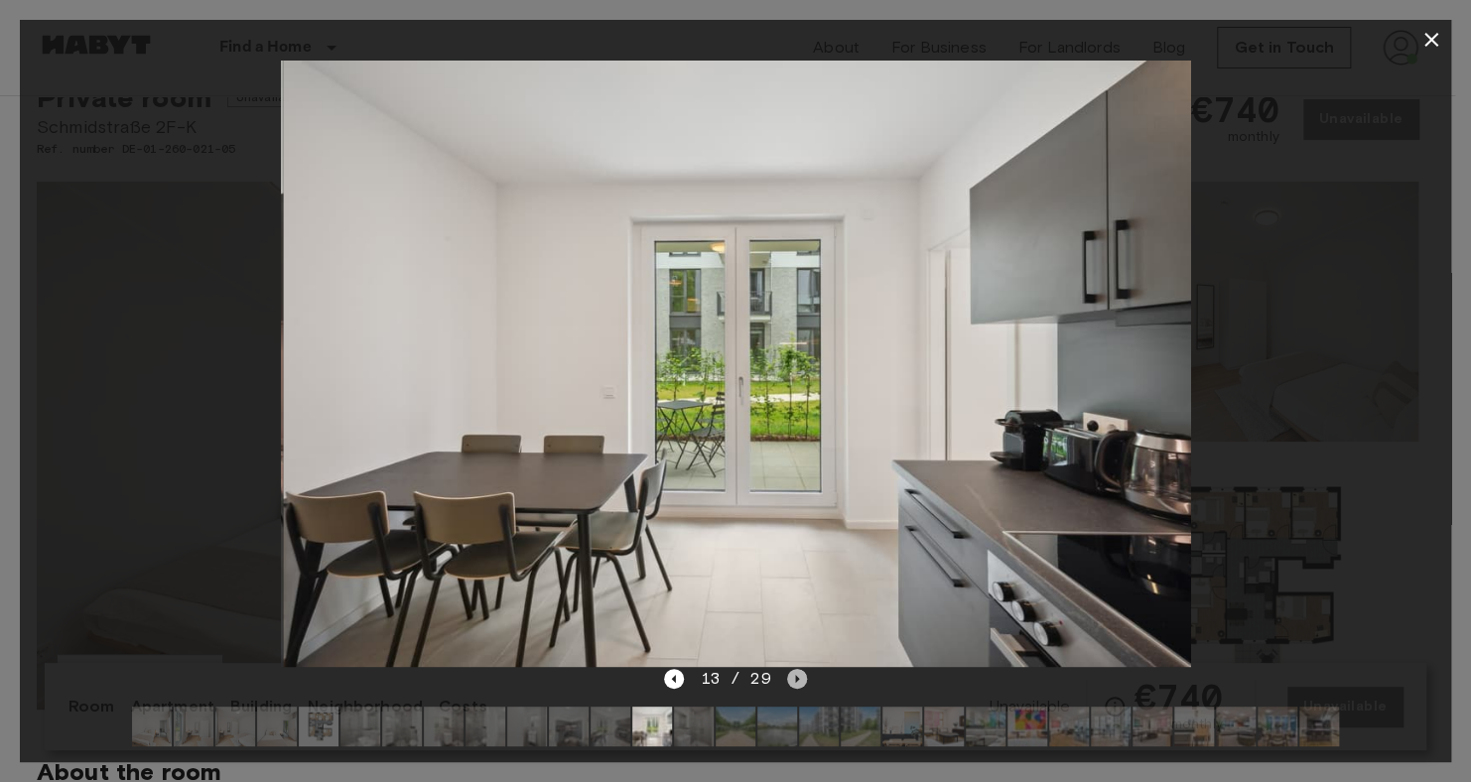
click at [791, 681] on icon "Next image" at bounding box center [797, 679] width 20 height 20
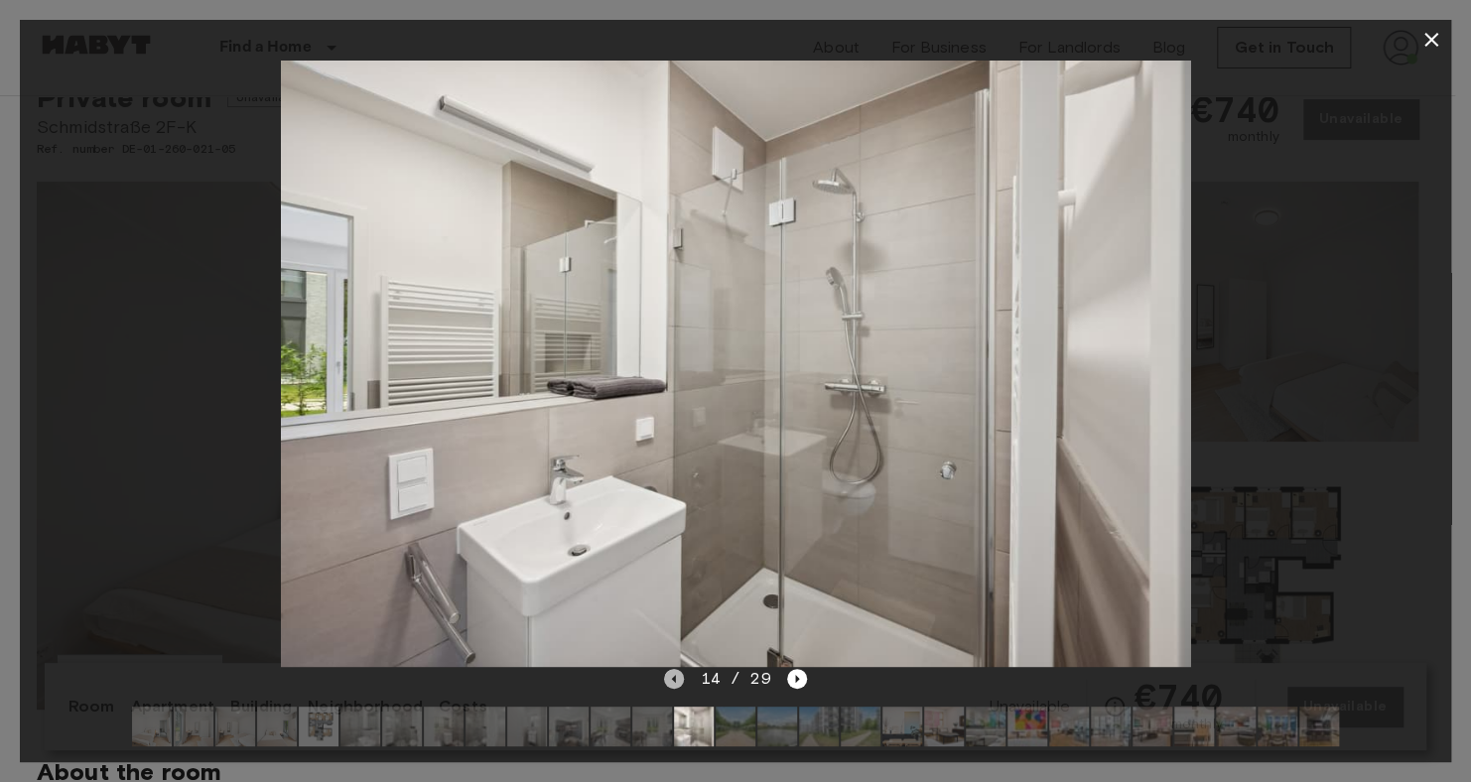
click at [672, 682] on icon "Previous image" at bounding box center [674, 679] width 20 height 20
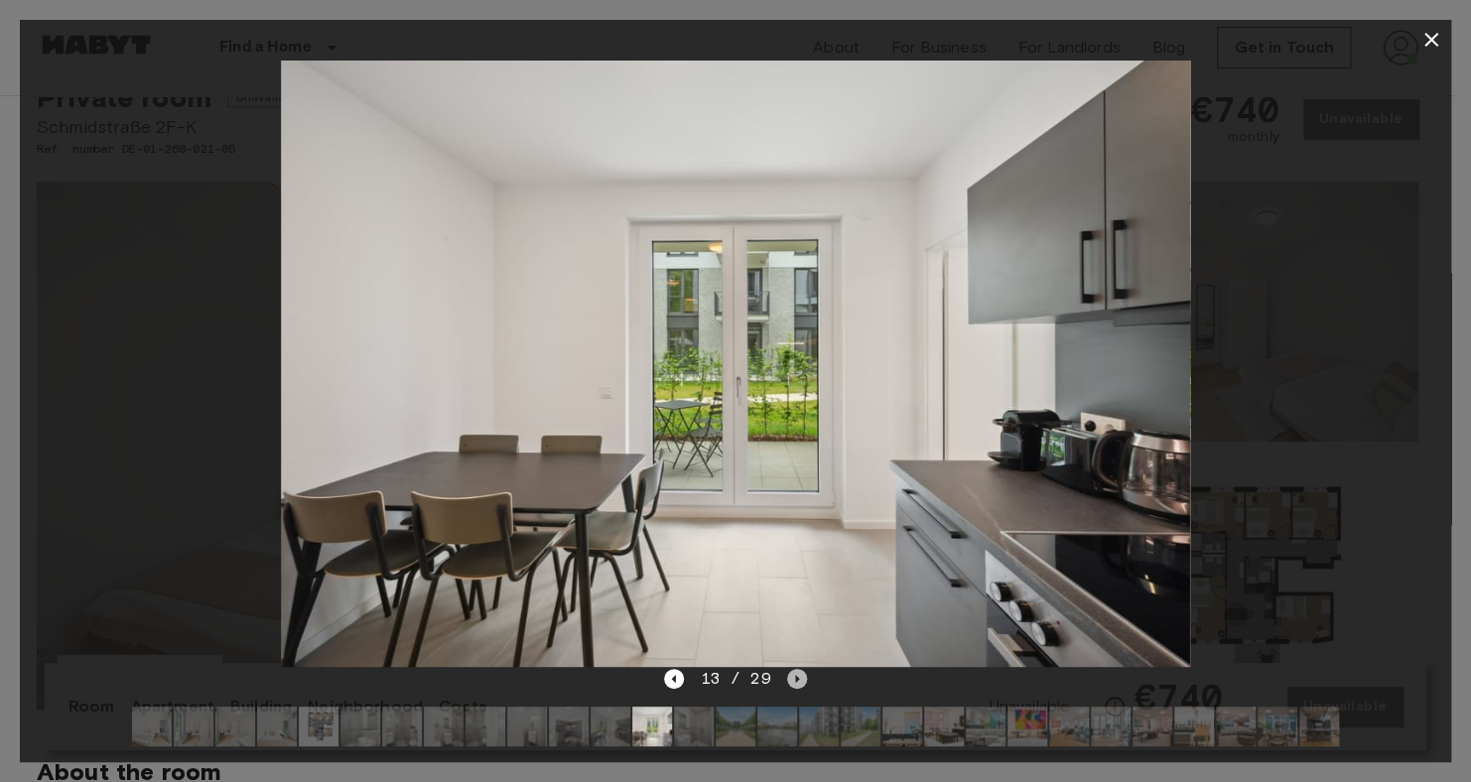
click at [795, 678] on icon "Next image" at bounding box center [797, 679] width 4 height 8
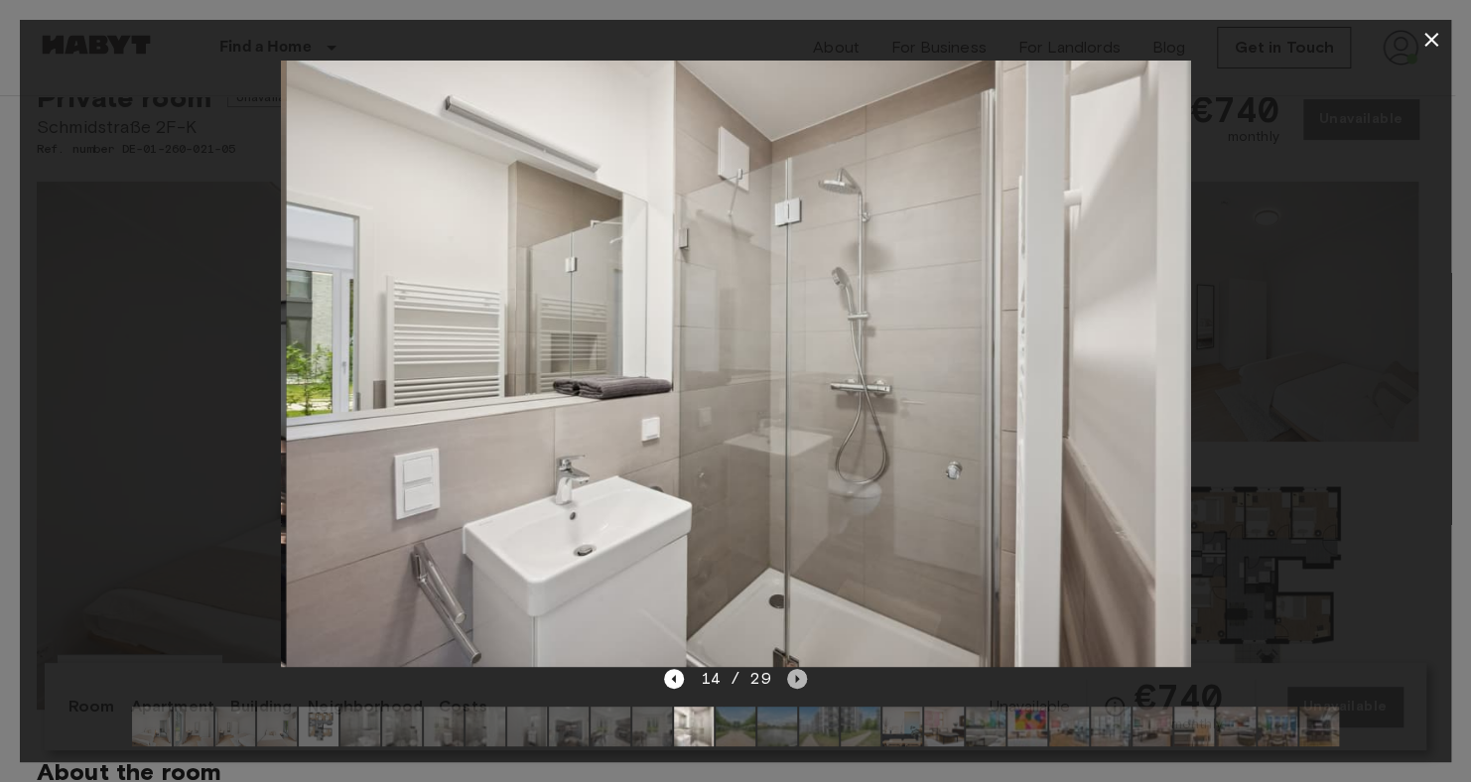
click at [795, 678] on icon "Next image" at bounding box center [797, 679] width 4 height 8
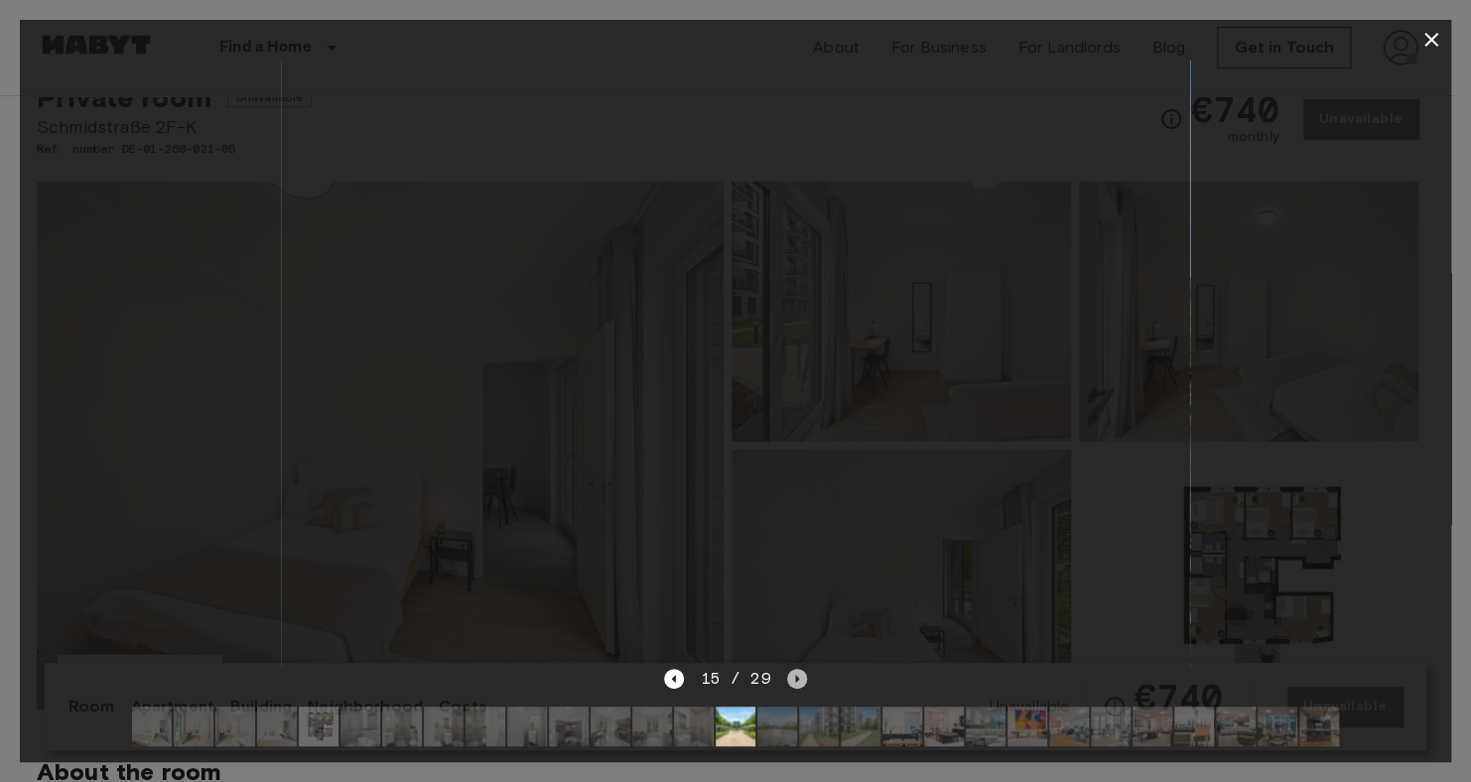
click at [795, 678] on icon "Next image" at bounding box center [797, 679] width 4 height 8
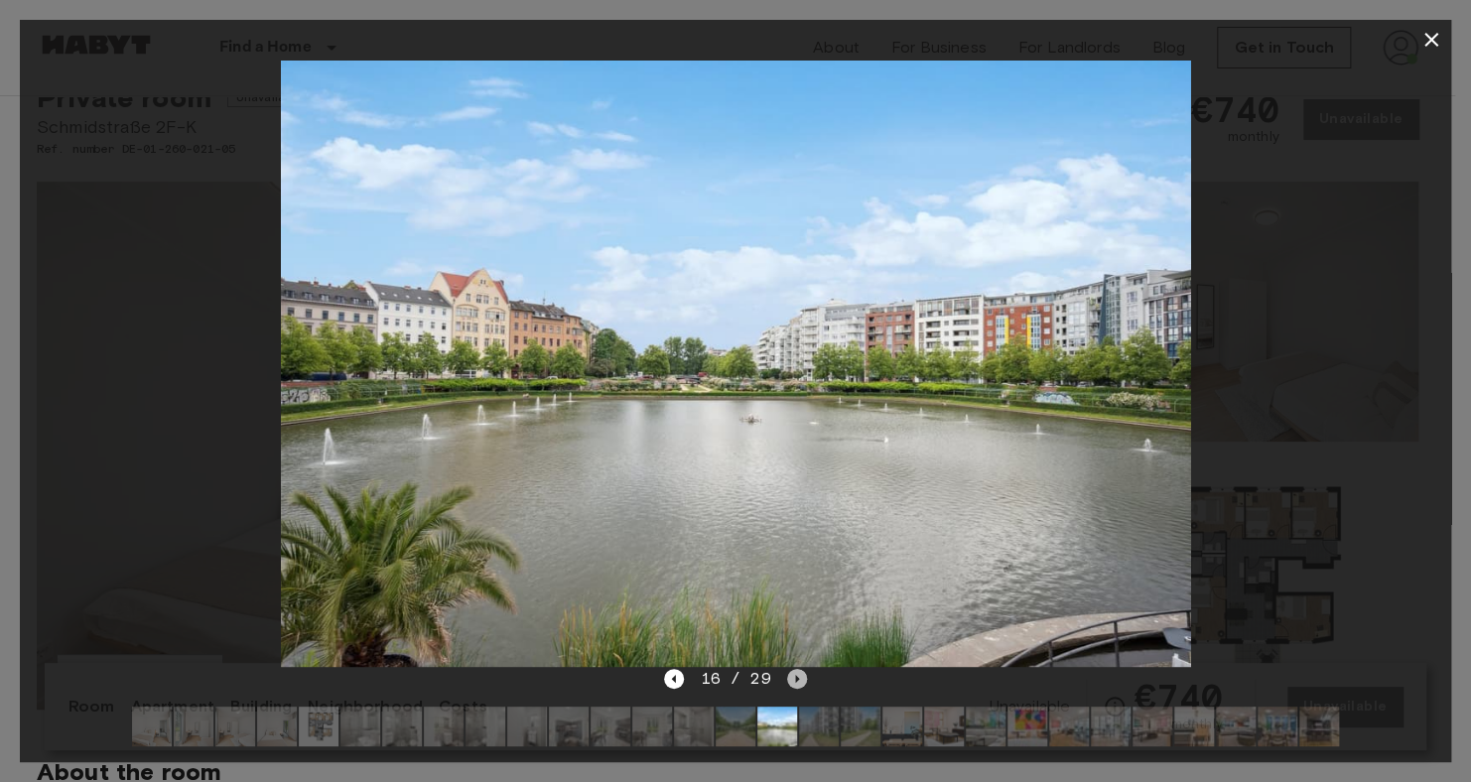
click at [795, 678] on icon "Next image" at bounding box center [797, 679] width 4 height 8
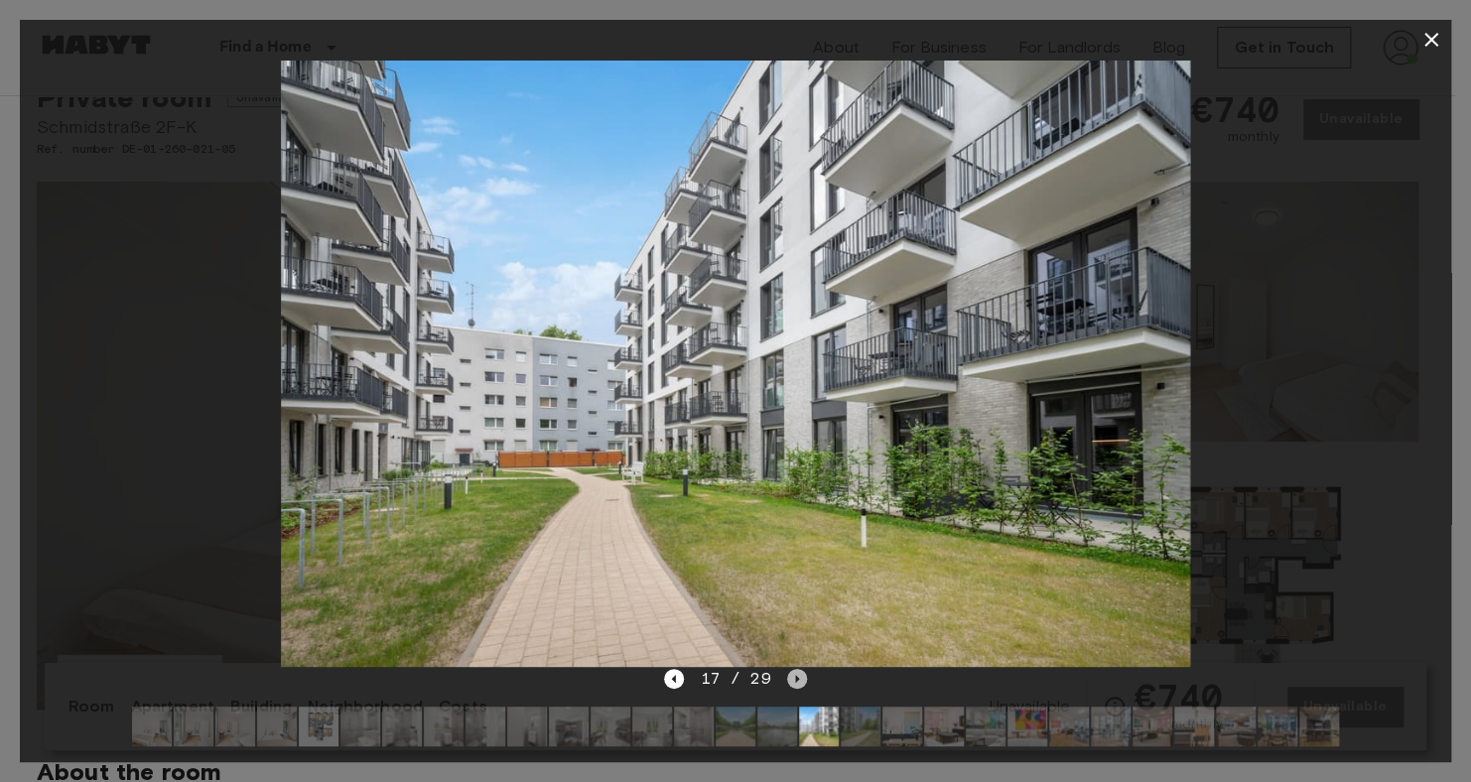
click at [795, 678] on icon "Next image" at bounding box center [797, 679] width 4 height 8
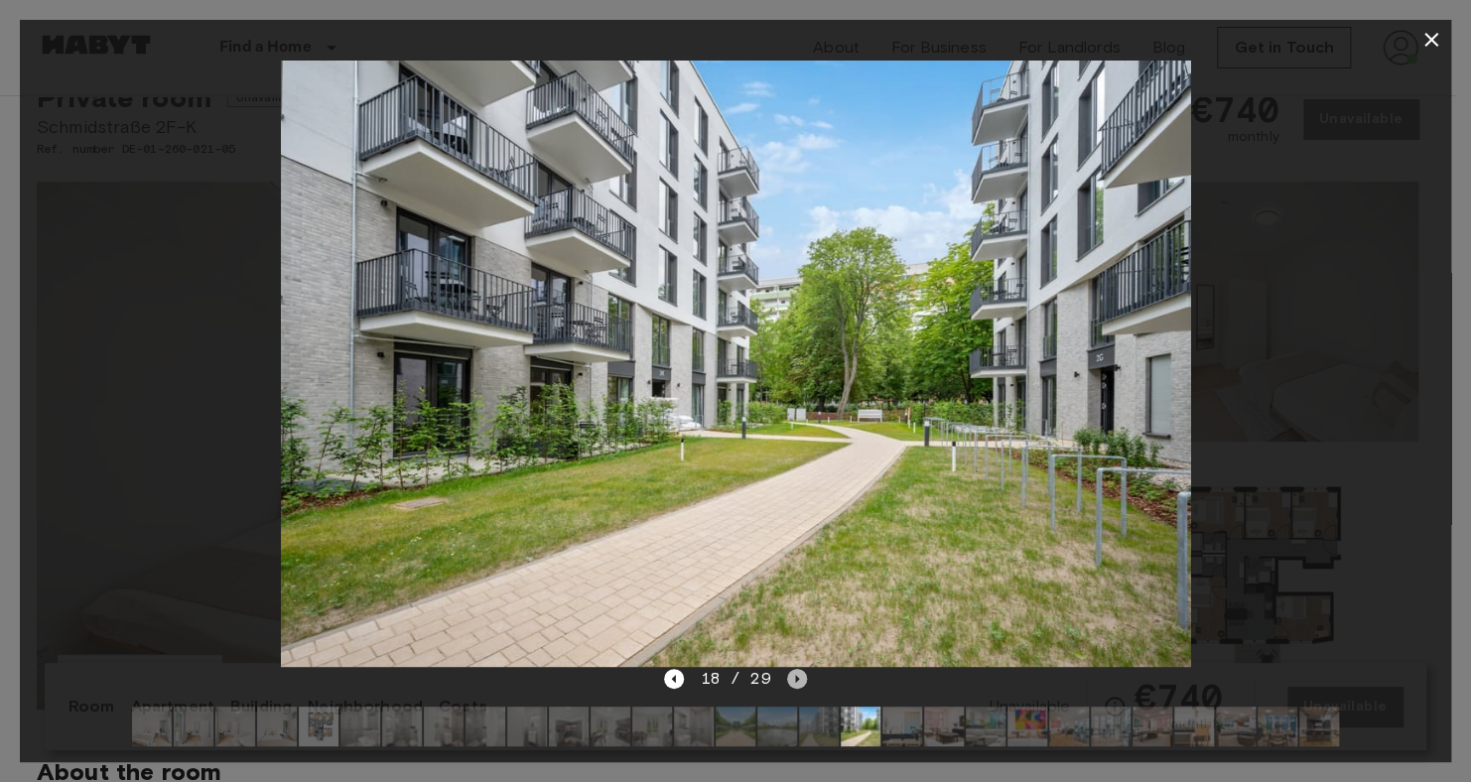
click at [795, 678] on icon "Next image" at bounding box center [797, 679] width 4 height 8
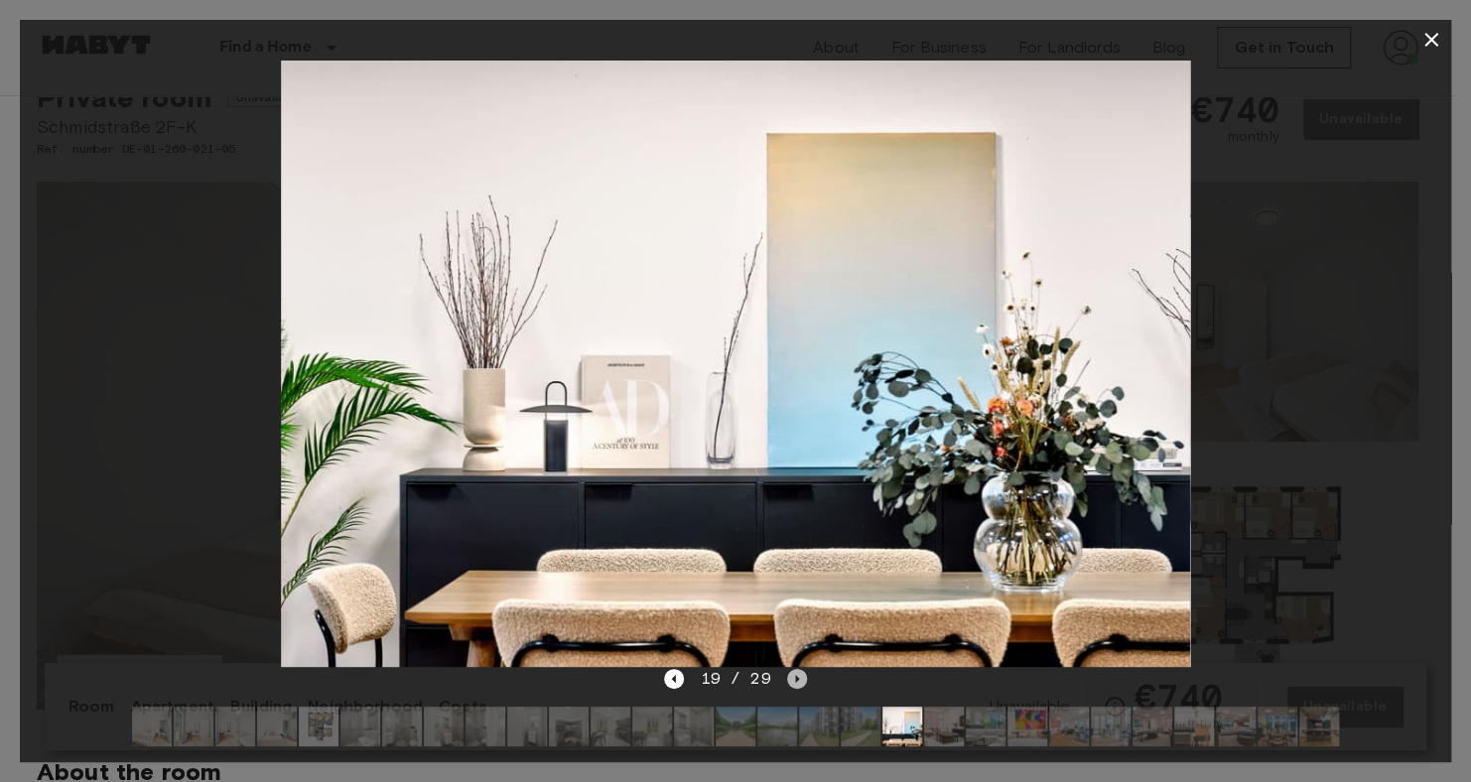
click at [795, 678] on icon "Next image" at bounding box center [797, 679] width 4 height 8
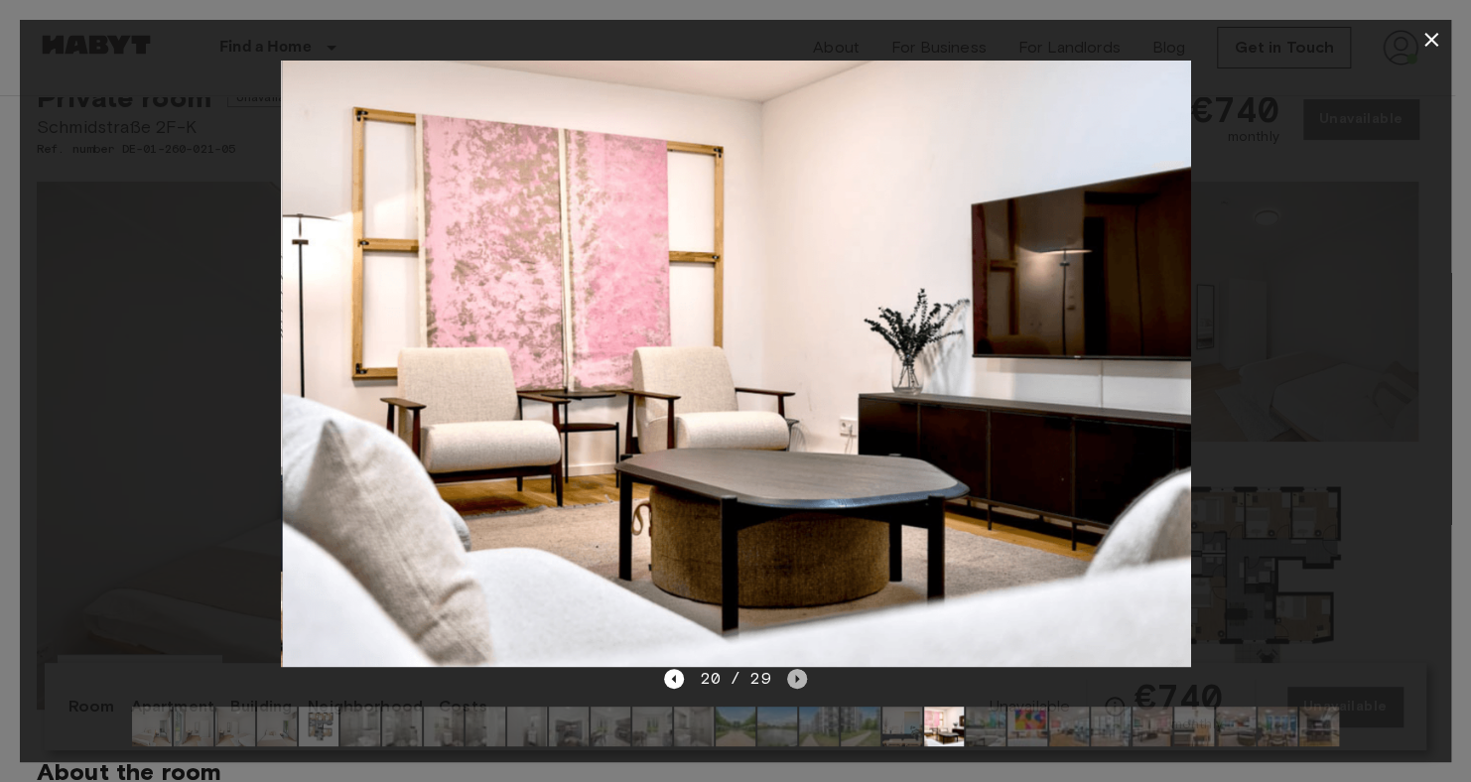
click at [795, 678] on icon "Next image" at bounding box center [797, 679] width 4 height 8
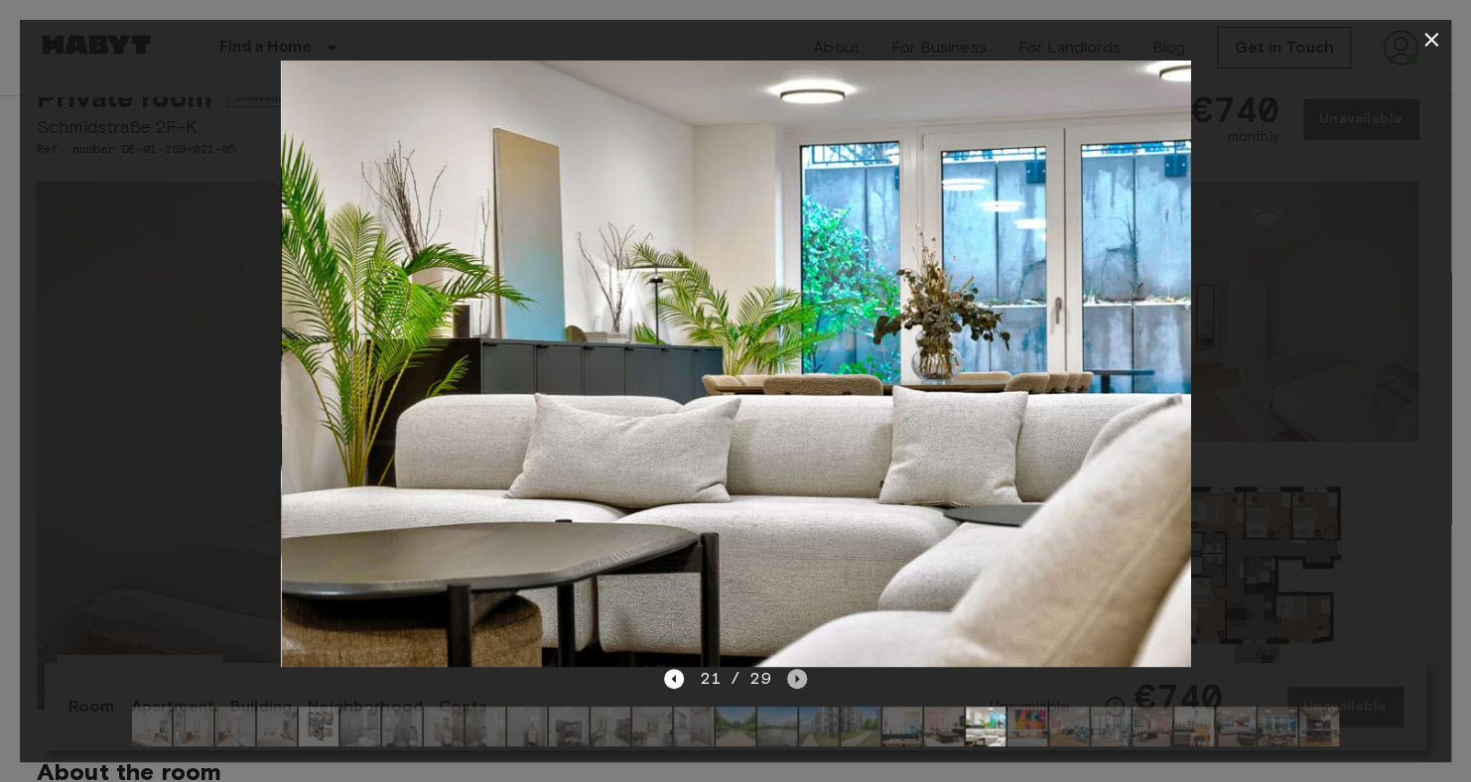
click at [795, 678] on icon "Next image" at bounding box center [797, 679] width 4 height 8
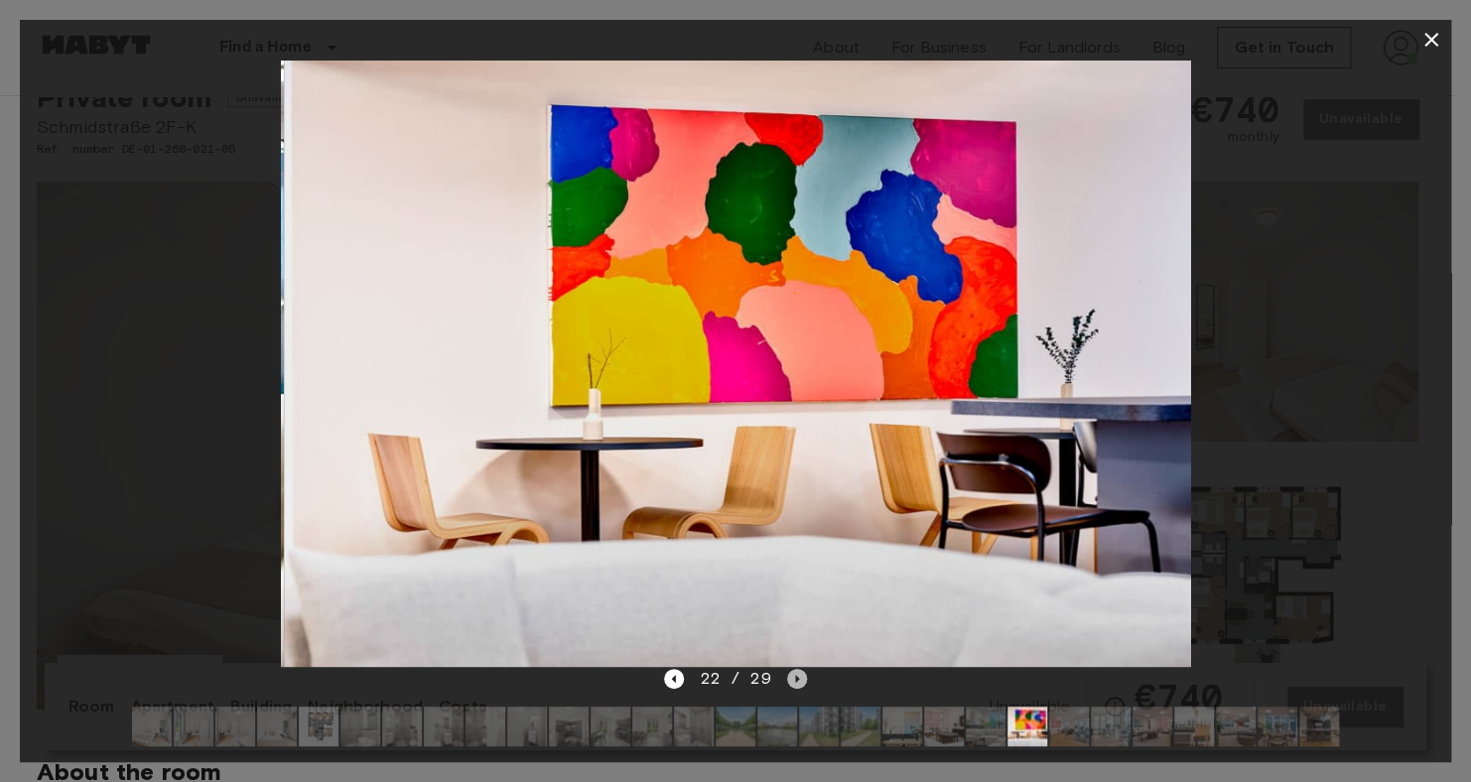
click at [795, 678] on icon "Next image" at bounding box center [797, 679] width 4 height 8
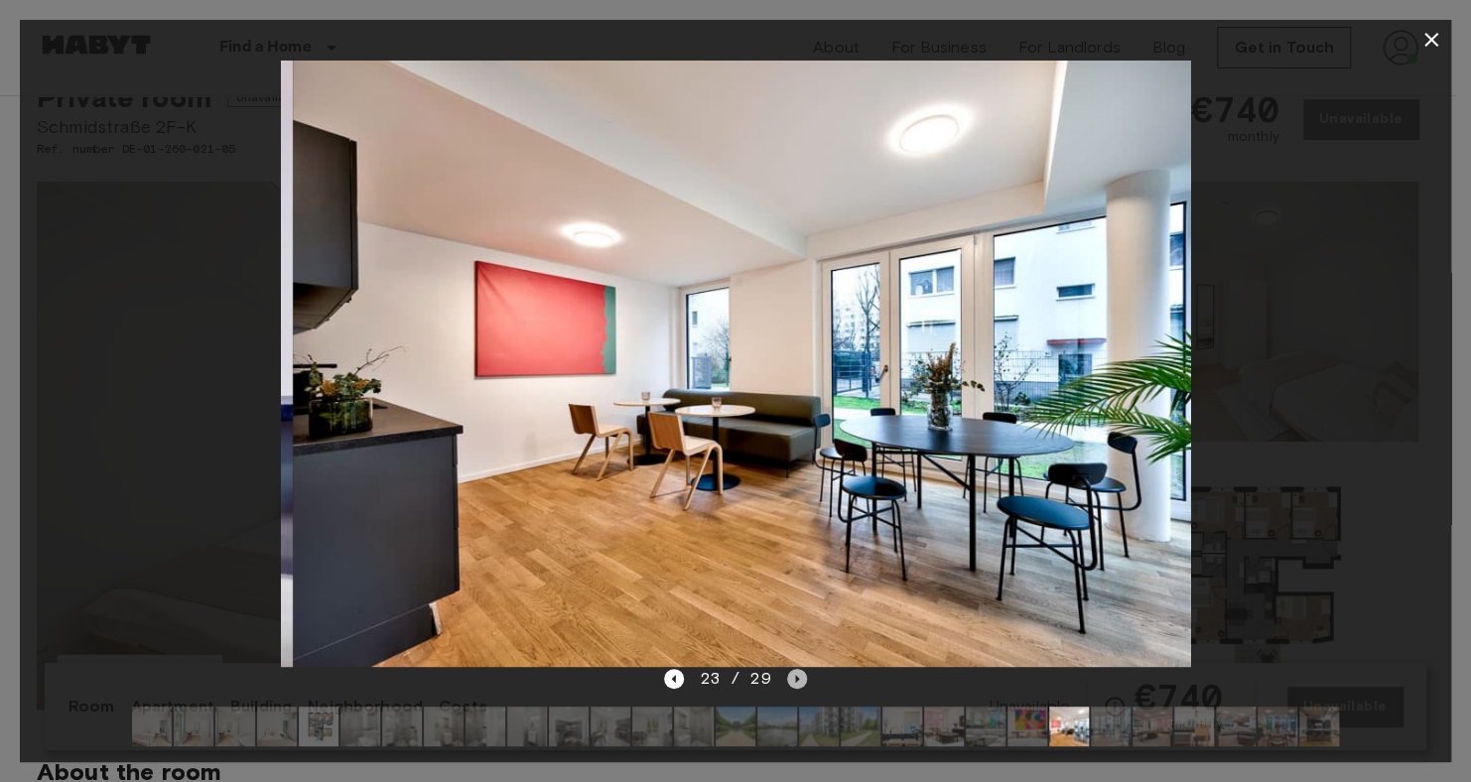
click at [795, 678] on icon "Next image" at bounding box center [797, 679] width 4 height 8
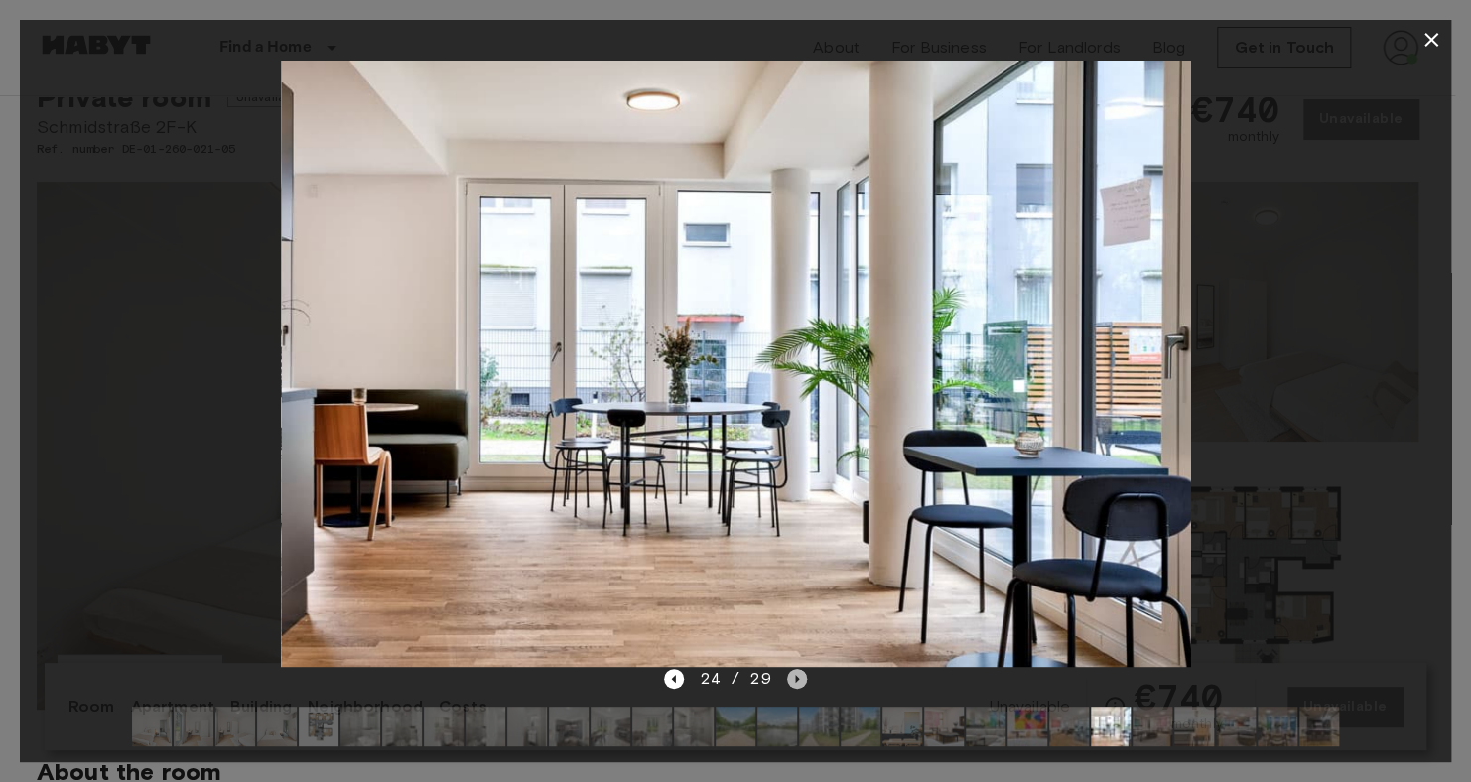
click at [795, 678] on icon "Next image" at bounding box center [797, 679] width 4 height 8
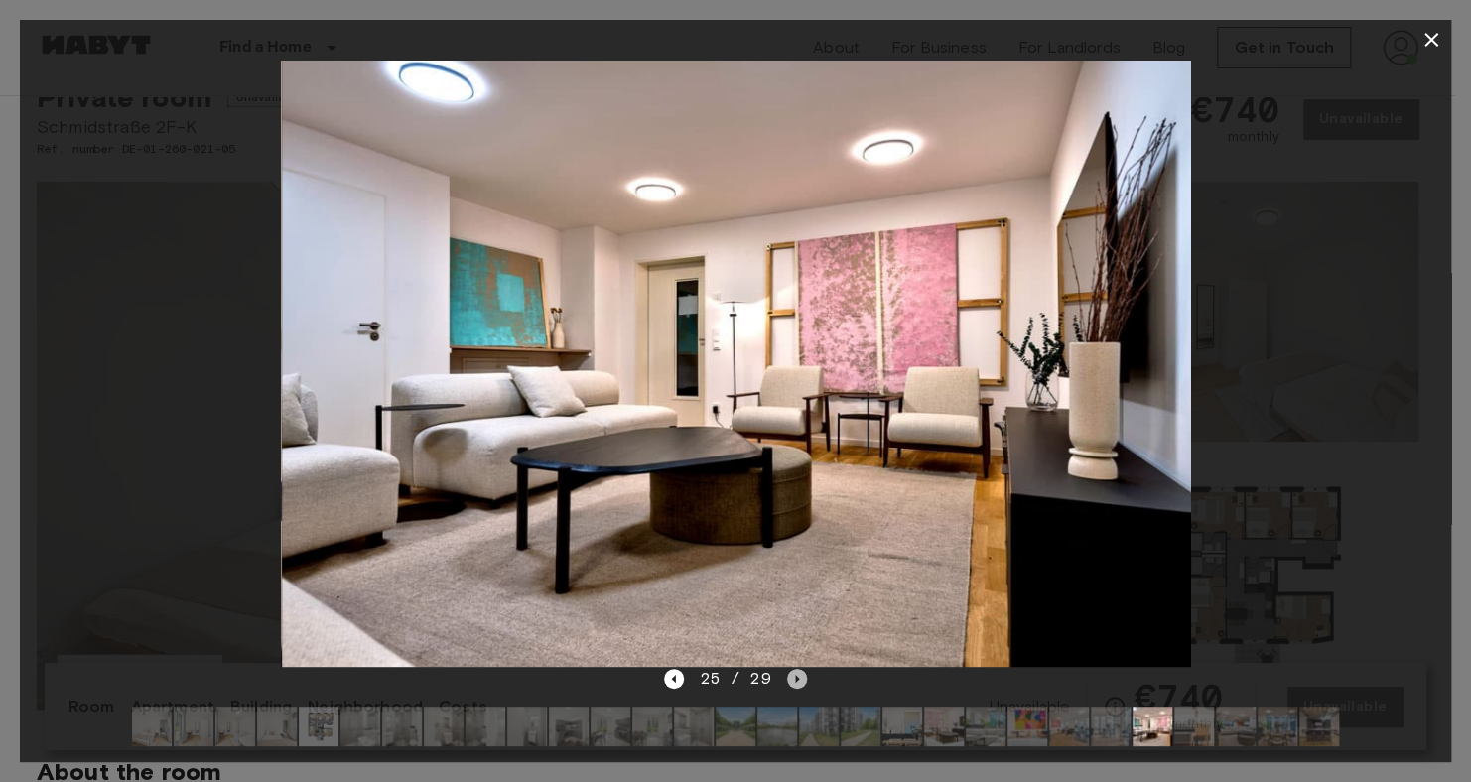
click at [795, 678] on icon "Next image" at bounding box center [797, 679] width 4 height 8
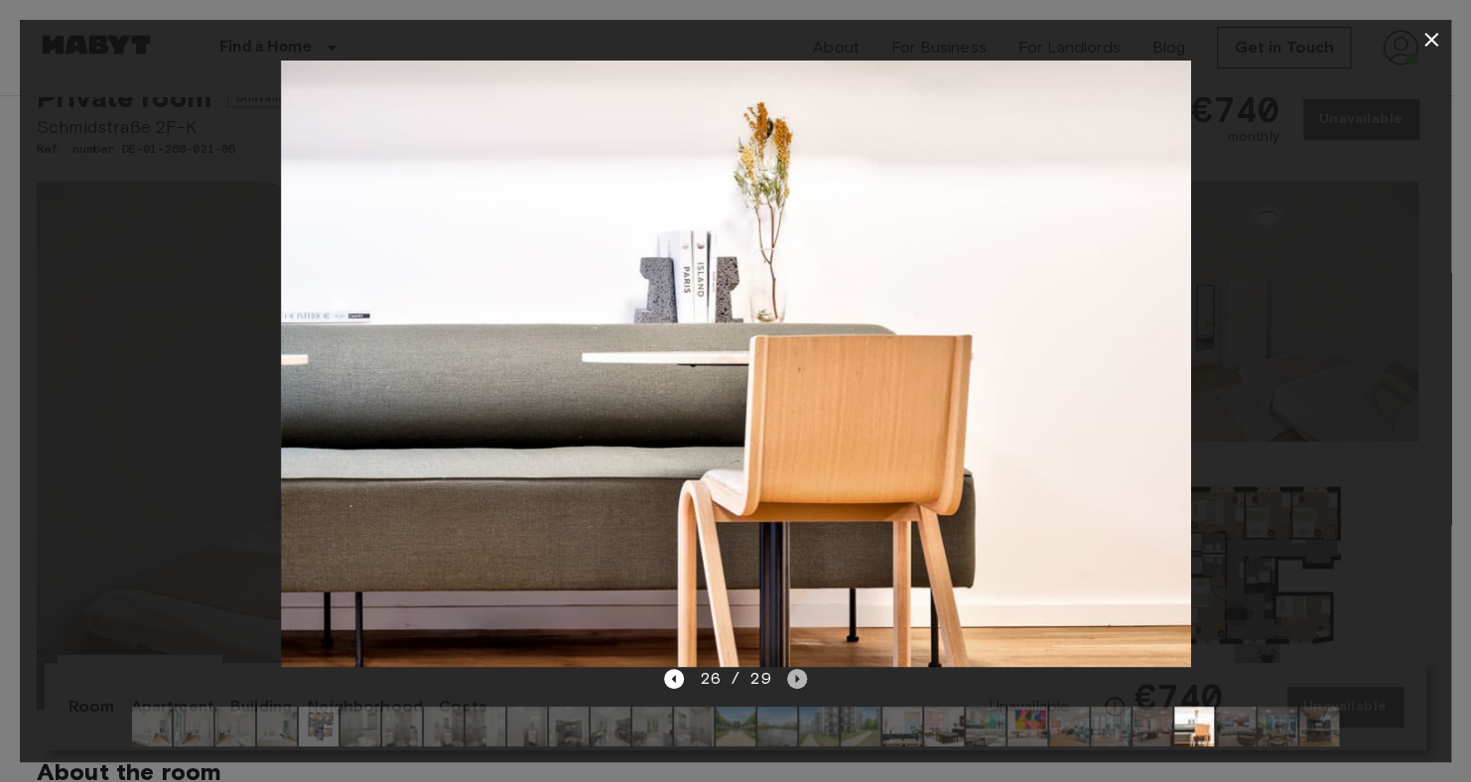
click at [795, 678] on icon "Next image" at bounding box center [797, 679] width 4 height 8
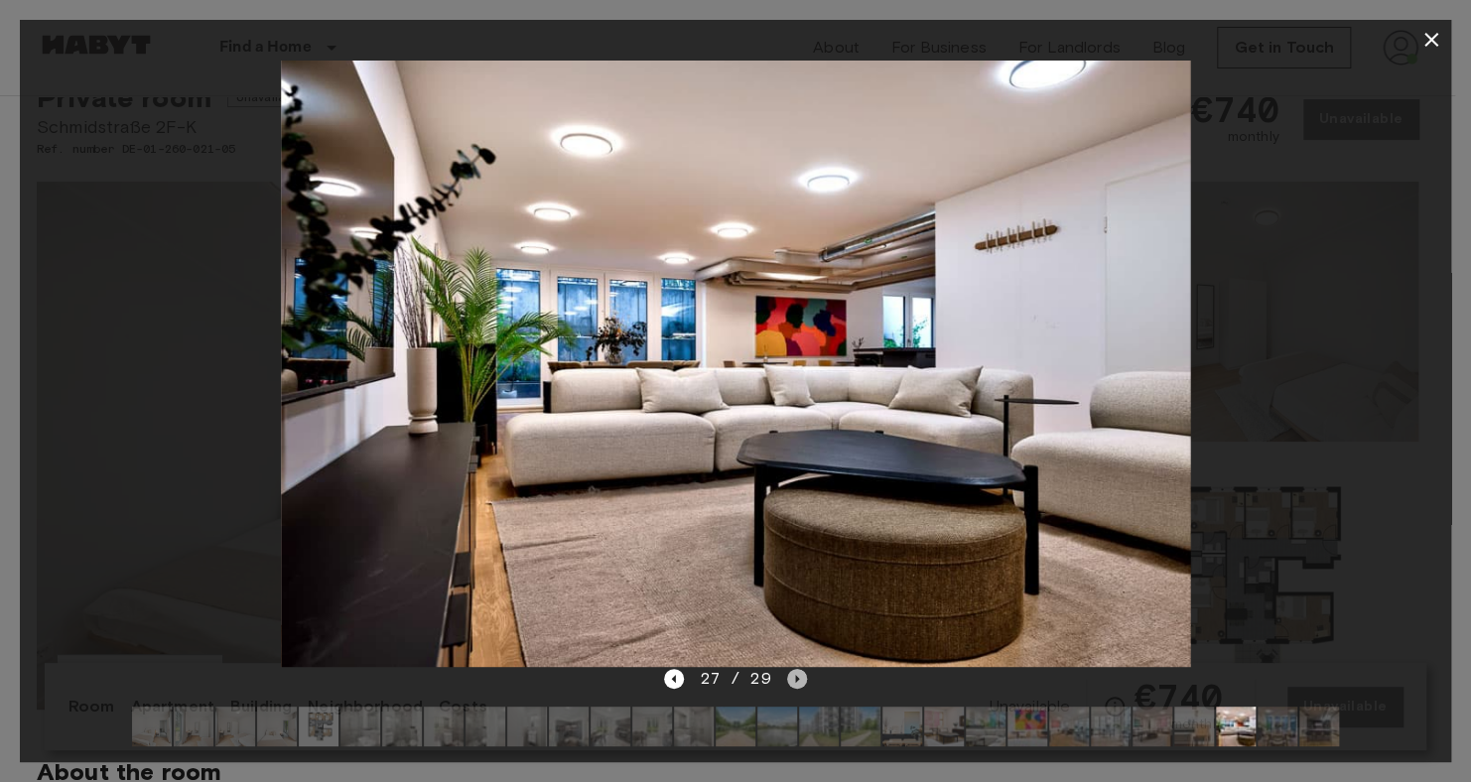
click at [795, 678] on icon "Next image" at bounding box center [797, 679] width 4 height 8
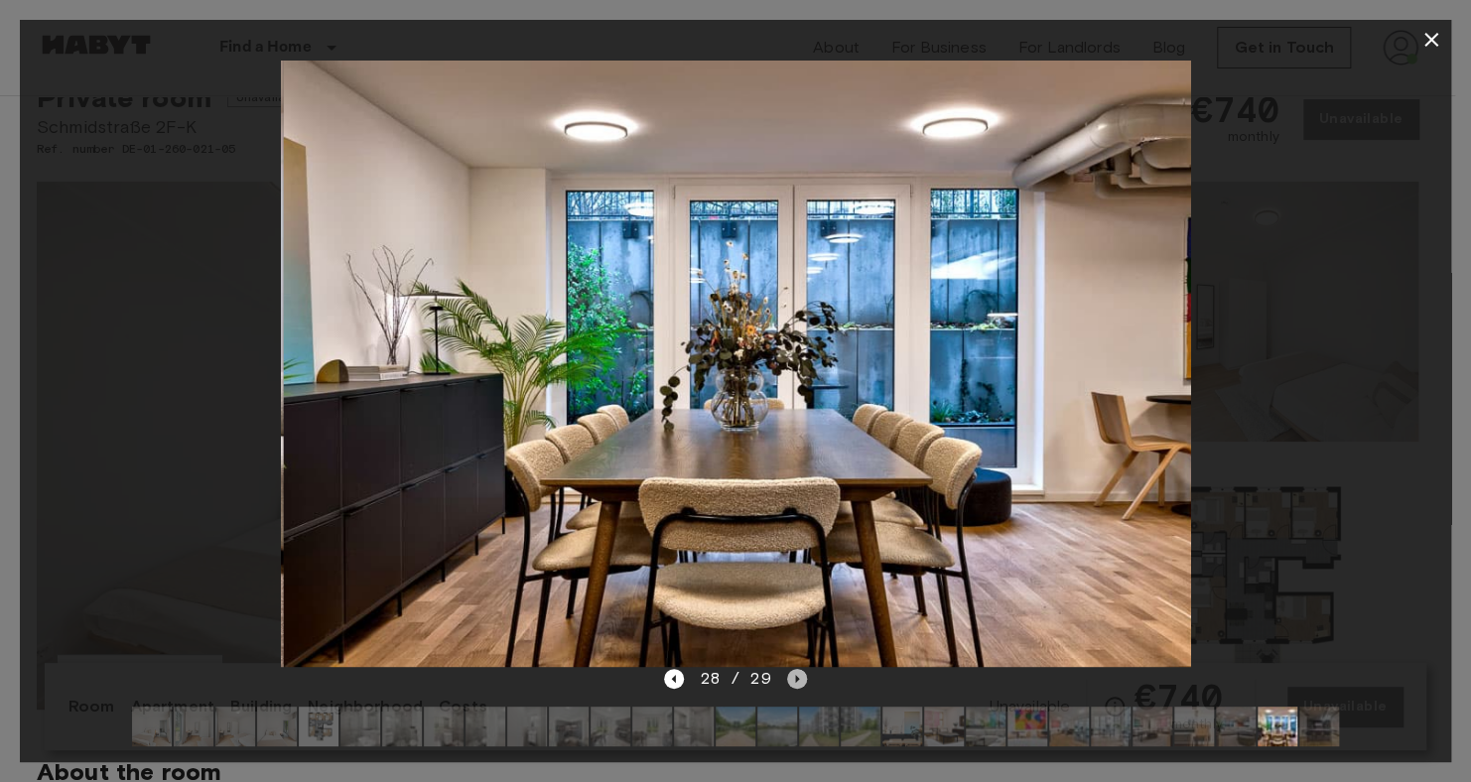
click at [795, 678] on icon "Next image" at bounding box center [797, 679] width 4 height 8
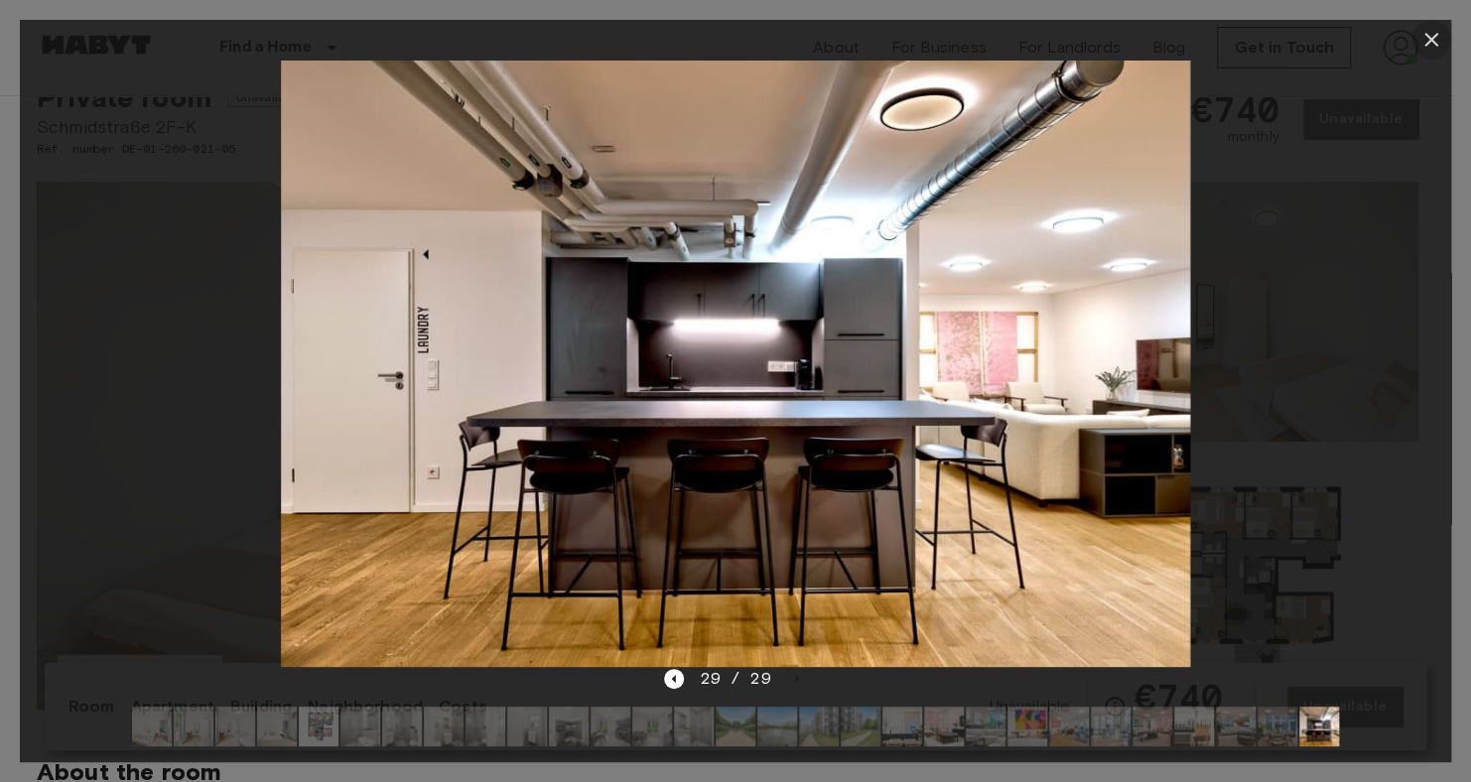
click at [1419, 44] on icon "button" at bounding box center [1431, 40] width 24 height 24
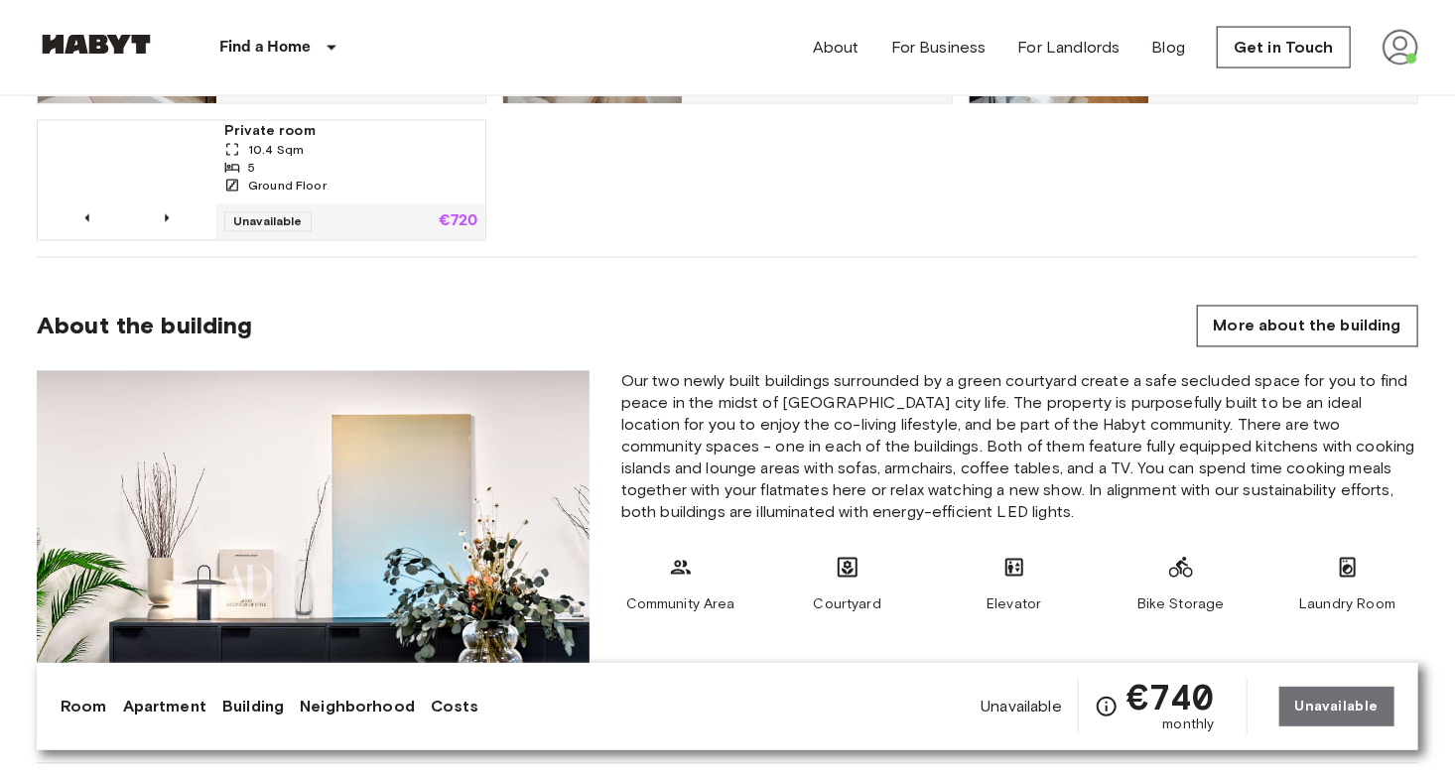
scroll to position [1477, 0]
